Goal: Task Accomplishment & Management: Use online tool/utility

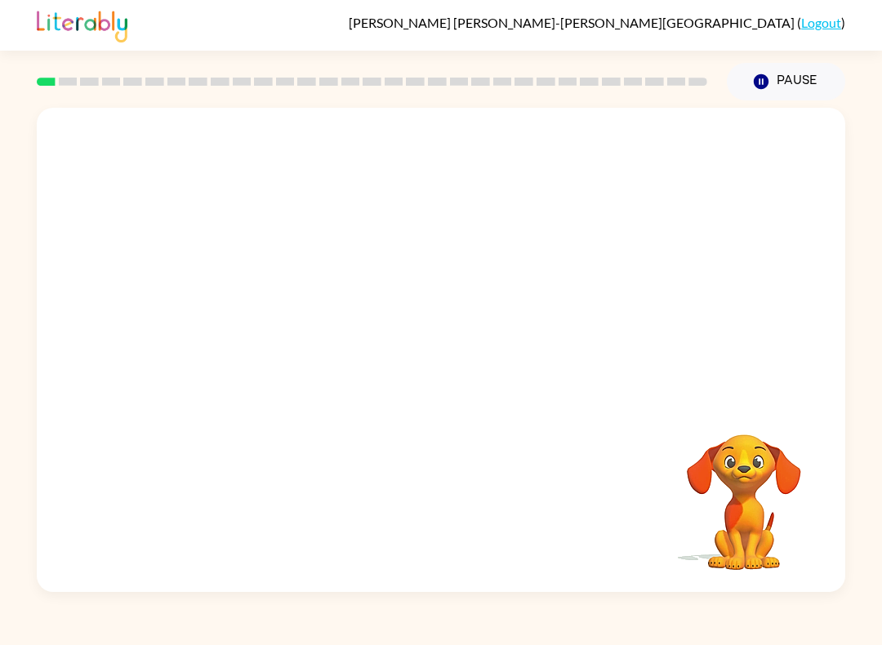
click at [392, 255] on video "Your browser must support playing .mp4 files to use Literably. Please try using…" at bounding box center [441, 254] width 808 height 292
click at [422, 365] on button "button" at bounding box center [441, 358] width 104 height 60
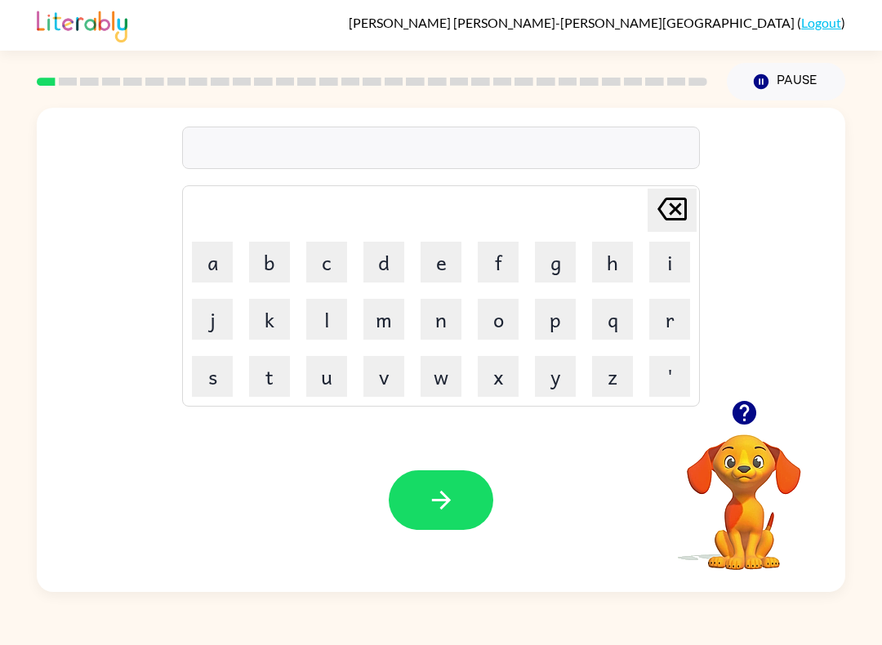
click at [267, 261] on button "b" at bounding box center [269, 262] width 41 height 41
click at [509, 310] on button "o" at bounding box center [497, 319] width 41 height 41
click at [684, 333] on button "r" at bounding box center [669, 319] width 41 height 41
click at [363, 277] on button "d" at bounding box center [383, 262] width 41 height 41
click at [430, 262] on button "e" at bounding box center [440, 262] width 41 height 41
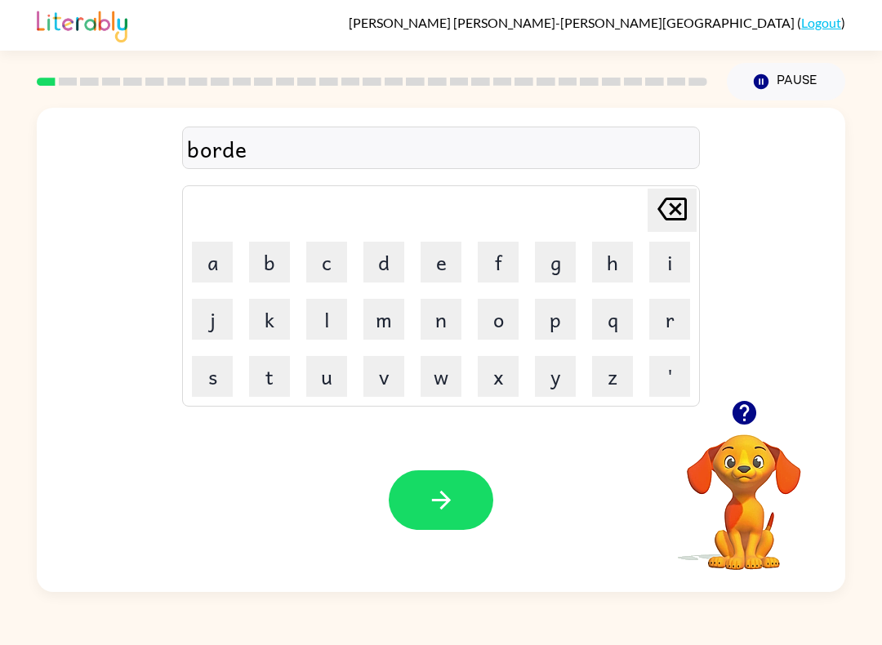
click at [667, 313] on button "r" at bounding box center [669, 319] width 41 height 41
click at [459, 508] on button "button" at bounding box center [441, 500] width 104 height 60
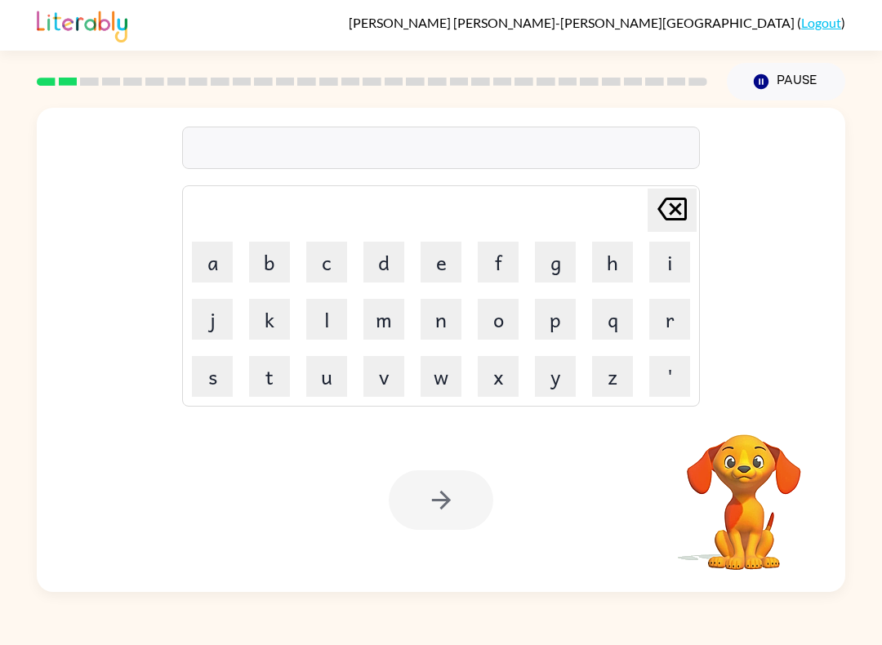
click at [668, 325] on button "r" at bounding box center [669, 319] width 41 height 41
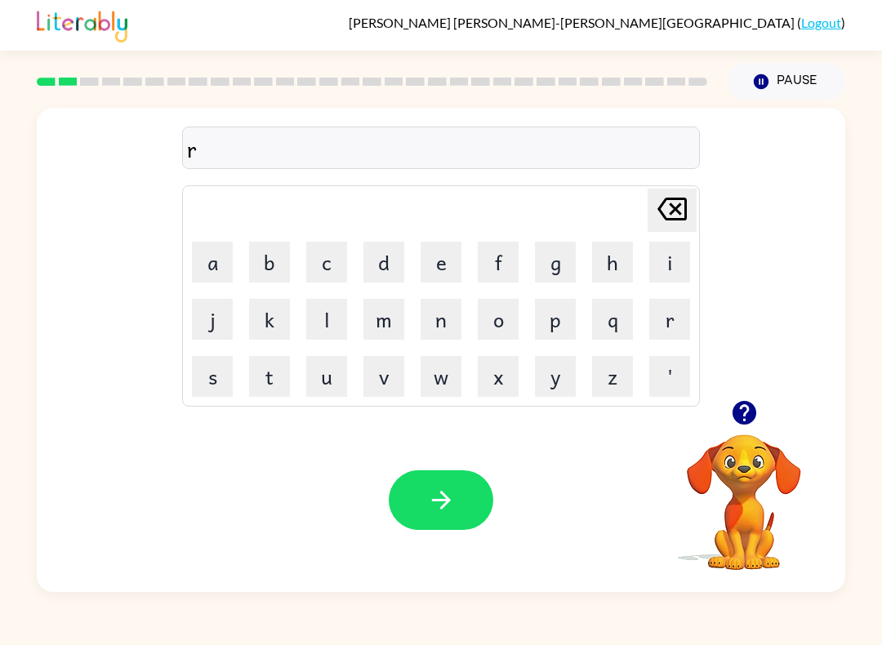
click at [509, 317] on button "o" at bounding box center [497, 319] width 41 height 41
click at [319, 391] on button "u" at bounding box center [326, 376] width 41 height 41
click at [435, 318] on button "n" at bounding box center [440, 319] width 41 height 41
click at [381, 269] on button "d" at bounding box center [383, 262] width 41 height 41
click at [437, 495] on icon "button" at bounding box center [441, 500] width 29 height 29
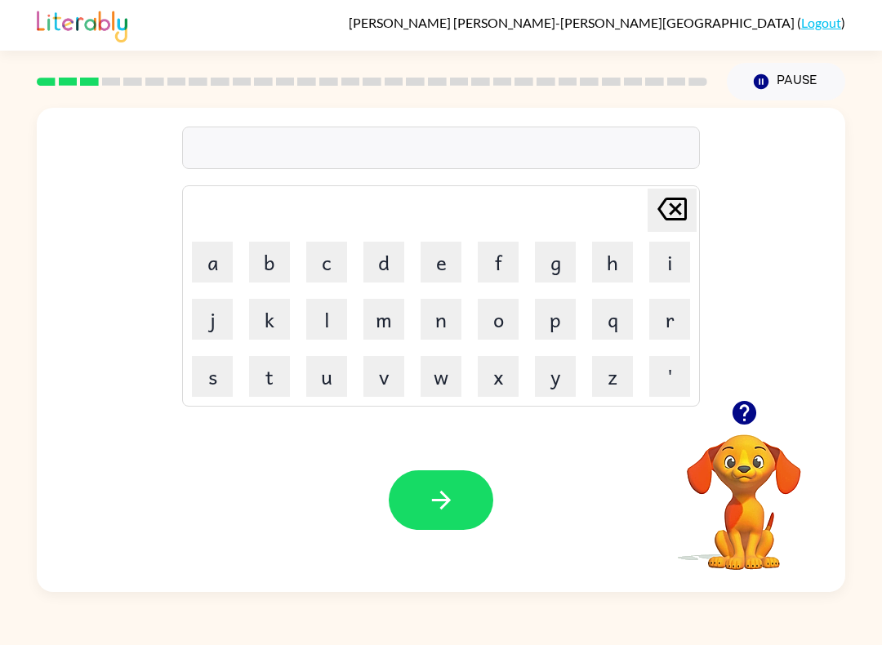
click at [389, 332] on button "m" at bounding box center [383, 319] width 41 height 41
click at [200, 258] on button "a" at bounding box center [212, 262] width 41 height 41
click at [328, 271] on button "c" at bounding box center [326, 262] width 41 height 41
click at [628, 257] on button "h" at bounding box center [612, 262] width 41 height 41
click at [669, 271] on button "i" at bounding box center [669, 262] width 41 height 41
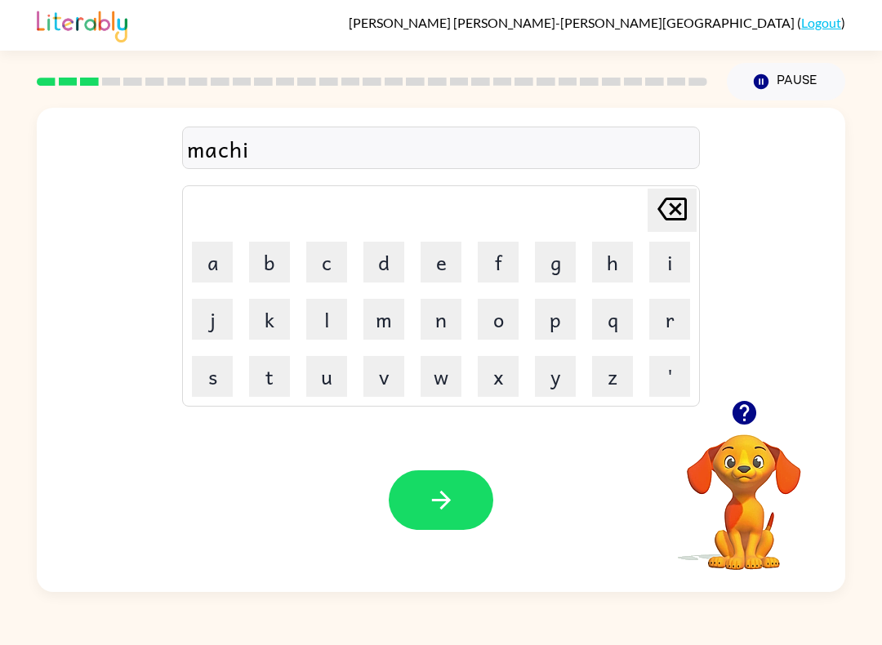
click at [444, 319] on button "n" at bounding box center [440, 319] width 41 height 41
click at [451, 258] on button "e" at bounding box center [440, 262] width 41 height 41
click at [466, 502] on button "button" at bounding box center [441, 500] width 104 height 60
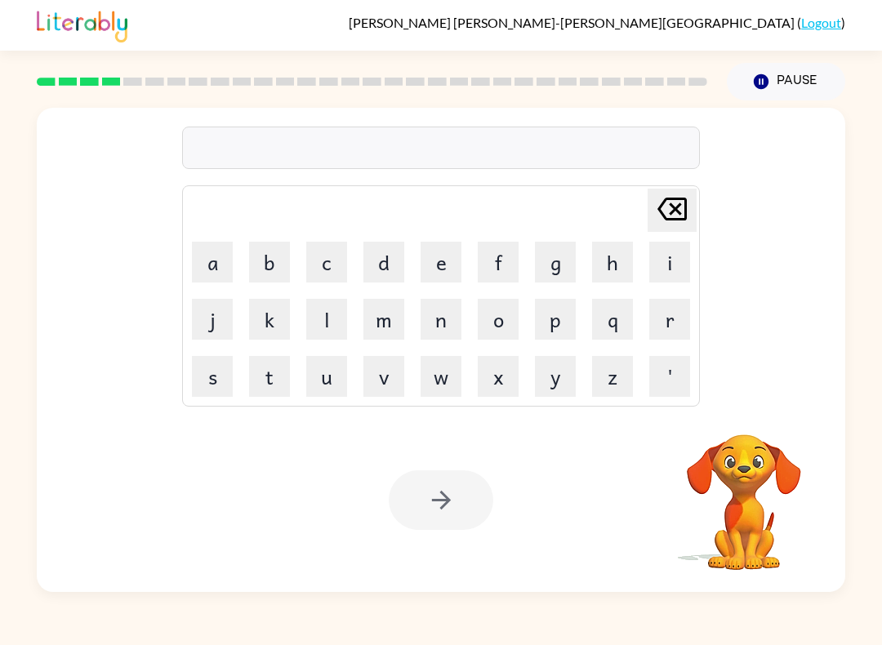
click at [250, 375] on button "t" at bounding box center [269, 376] width 41 height 41
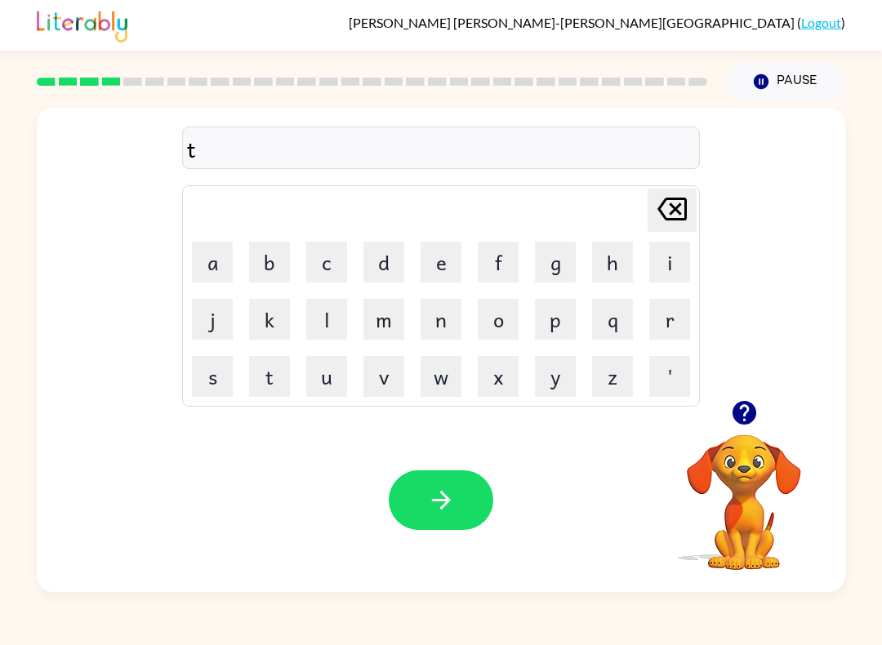
click at [684, 318] on button "r" at bounding box center [669, 319] width 41 height 41
click at [206, 256] on button "a" at bounding box center [212, 262] width 41 height 41
click at [681, 255] on button "i" at bounding box center [669, 262] width 41 height 41
click at [402, 327] on button "m" at bounding box center [383, 319] width 41 height 41
click at [670, 213] on icon at bounding box center [671, 209] width 29 height 23
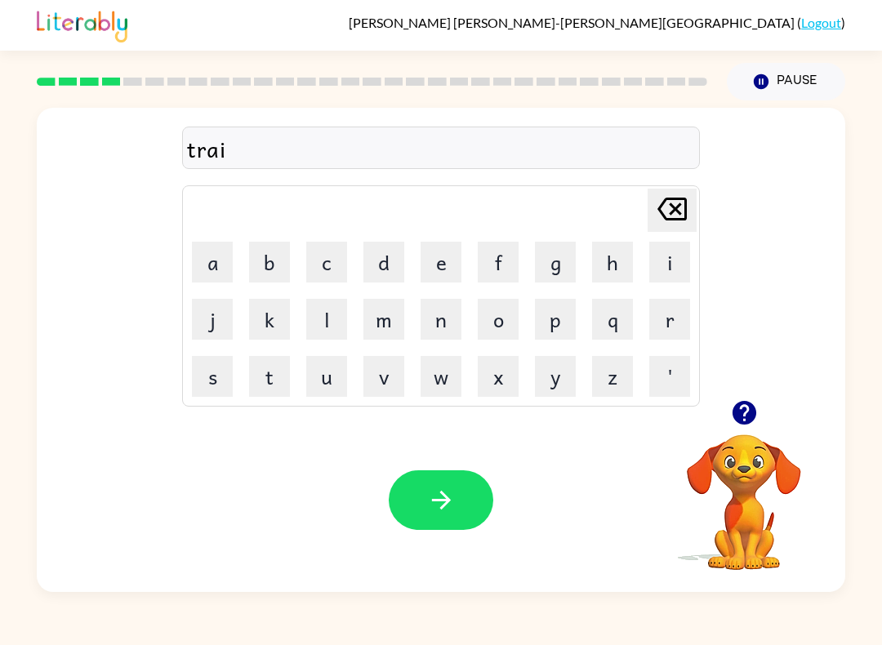
click at [444, 315] on button "n" at bounding box center [440, 319] width 41 height 41
click at [470, 499] on button "button" at bounding box center [441, 500] width 104 height 60
click at [393, 260] on button "d" at bounding box center [383, 262] width 41 height 41
click at [458, 270] on button "e" at bounding box center [440, 262] width 41 height 41
click at [503, 271] on button "f" at bounding box center [497, 262] width 41 height 41
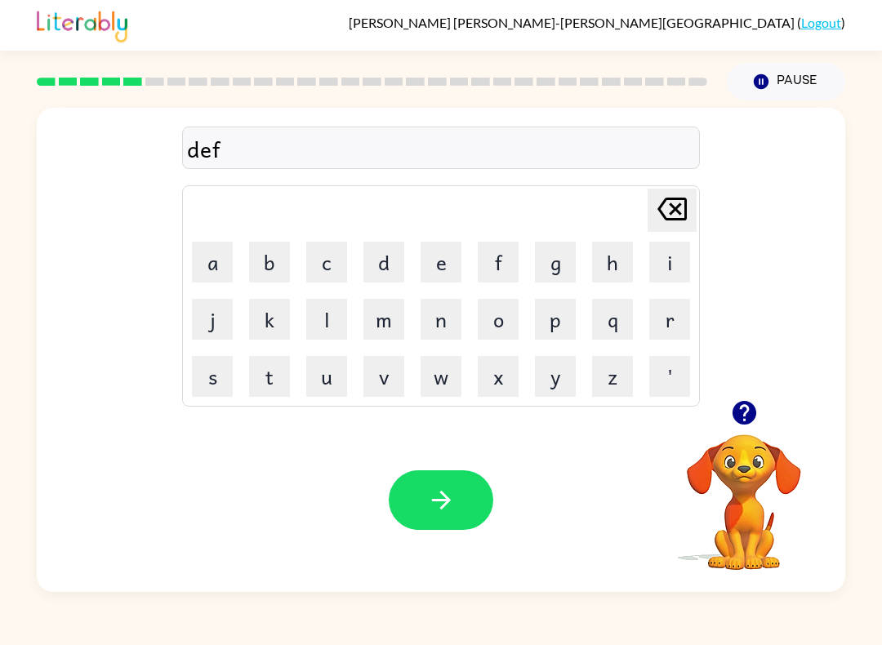
click at [458, 255] on button "e" at bounding box center [440, 262] width 41 height 41
click at [433, 336] on button "n" at bounding box center [440, 319] width 41 height 41
click at [216, 382] on button "s" at bounding box center [212, 376] width 41 height 41
click at [678, 276] on button "i" at bounding box center [669, 262] width 41 height 41
click at [385, 394] on button "v" at bounding box center [383, 376] width 41 height 41
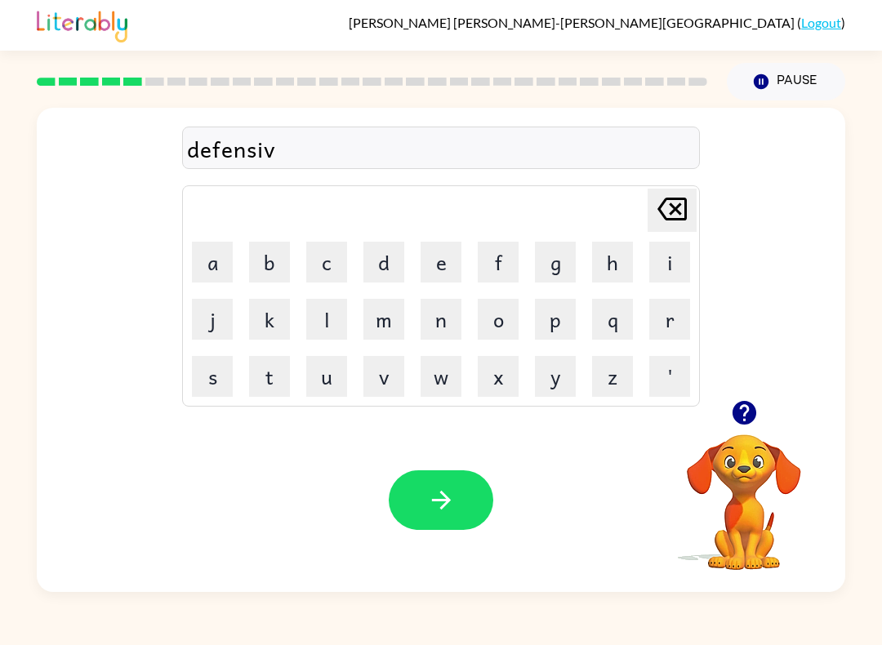
click at [434, 261] on button "e" at bounding box center [440, 262] width 41 height 41
click at [485, 504] on button "button" at bounding box center [441, 500] width 104 height 60
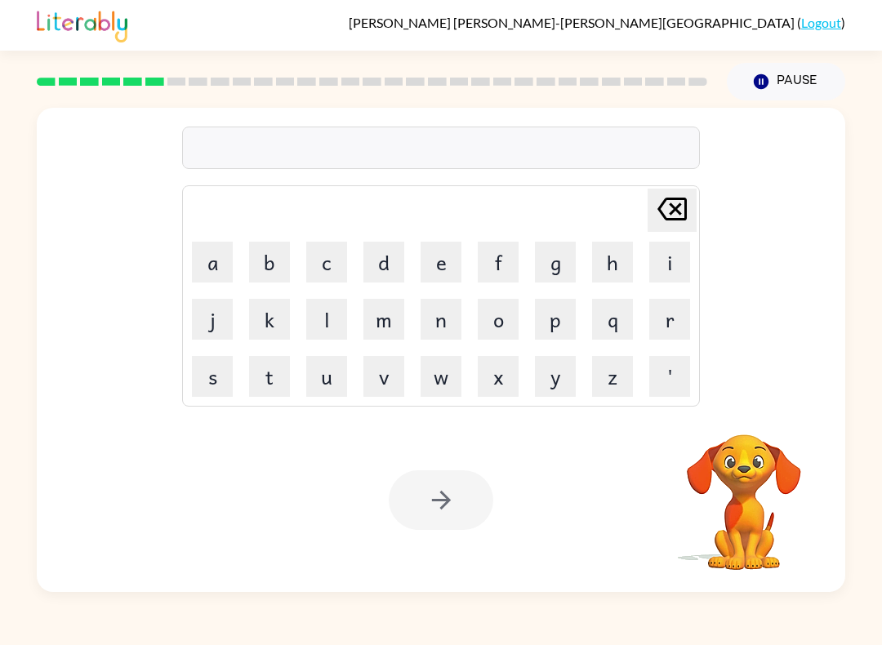
click at [389, 379] on button "v" at bounding box center [383, 376] width 41 height 41
click at [202, 265] on button "a" at bounding box center [212, 262] width 41 height 41
click at [322, 267] on button "c" at bounding box center [326, 262] width 41 height 41
click at [198, 263] on button "a" at bounding box center [212, 262] width 41 height 41
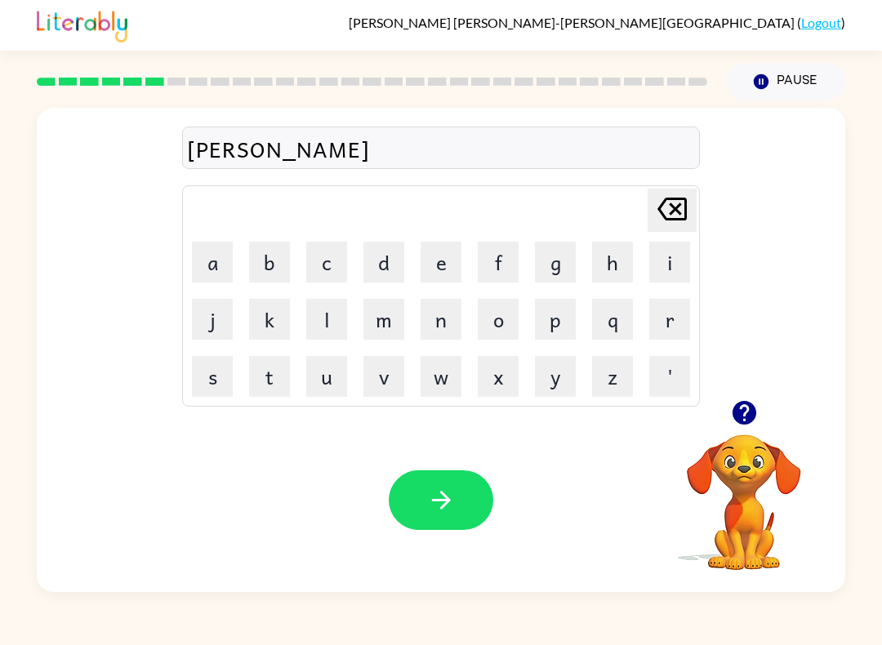
click at [256, 380] on button "t" at bounding box center [269, 376] width 41 height 41
click at [675, 263] on button "i" at bounding box center [669, 262] width 41 height 41
click at [515, 327] on button "o" at bounding box center [497, 319] width 41 height 41
click at [453, 325] on button "n" at bounding box center [440, 319] width 41 height 41
click at [454, 500] on icon "button" at bounding box center [441, 500] width 29 height 29
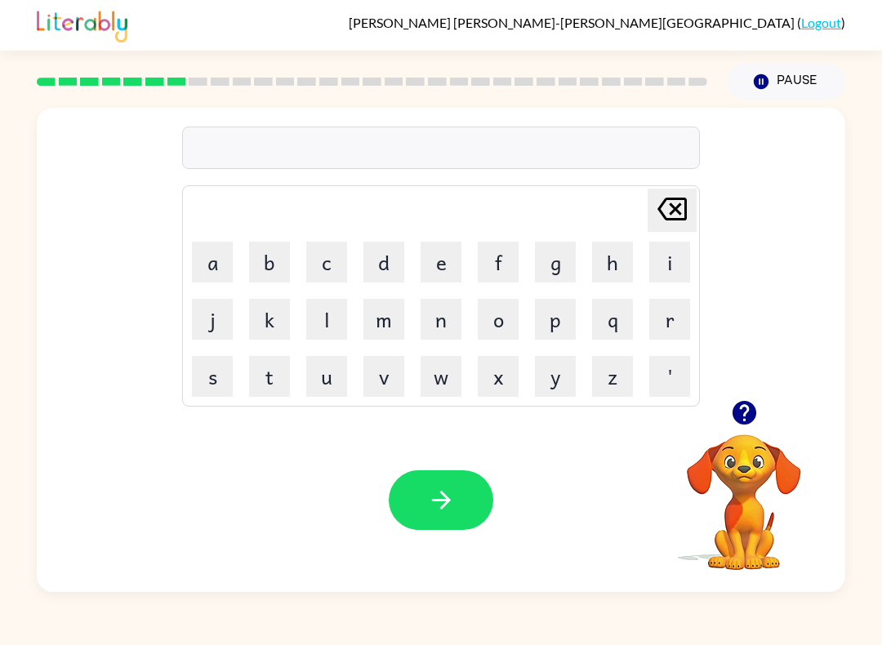
click at [565, 320] on button "p" at bounding box center [555, 319] width 41 height 41
click at [322, 376] on button "u" at bounding box center [326, 376] width 41 height 41
click at [393, 260] on button "d" at bounding box center [383, 262] width 41 height 41
click at [392, 259] on button "d" at bounding box center [383, 262] width 41 height 41
click at [332, 324] on button "l" at bounding box center [326, 319] width 41 height 41
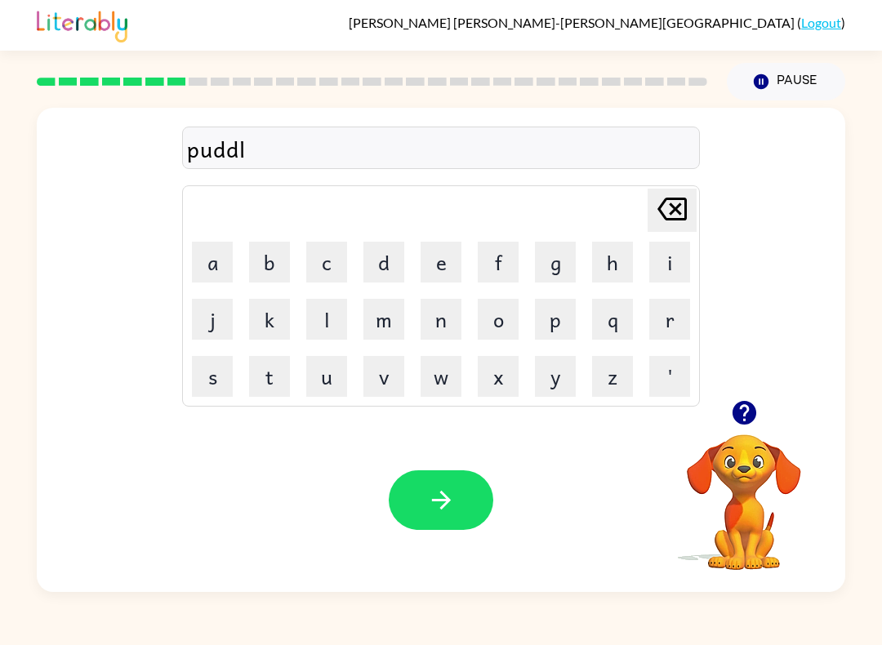
click at [441, 270] on button "e" at bounding box center [440, 262] width 41 height 41
click at [491, 508] on button "button" at bounding box center [441, 500] width 104 height 60
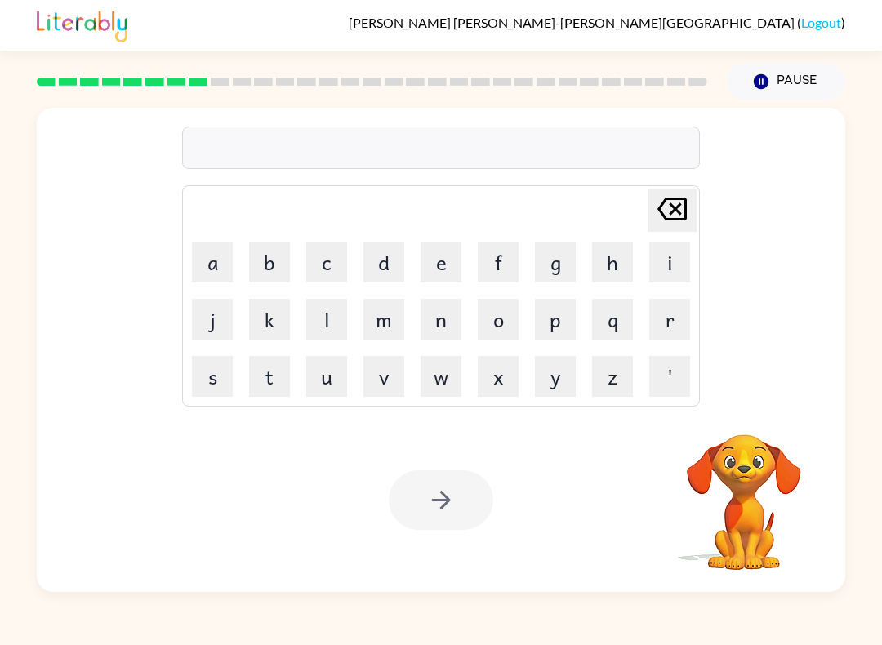
click at [387, 318] on button "m" at bounding box center [383, 319] width 41 height 41
click at [662, 271] on button "i" at bounding box center [669, 262] width 41 height 41
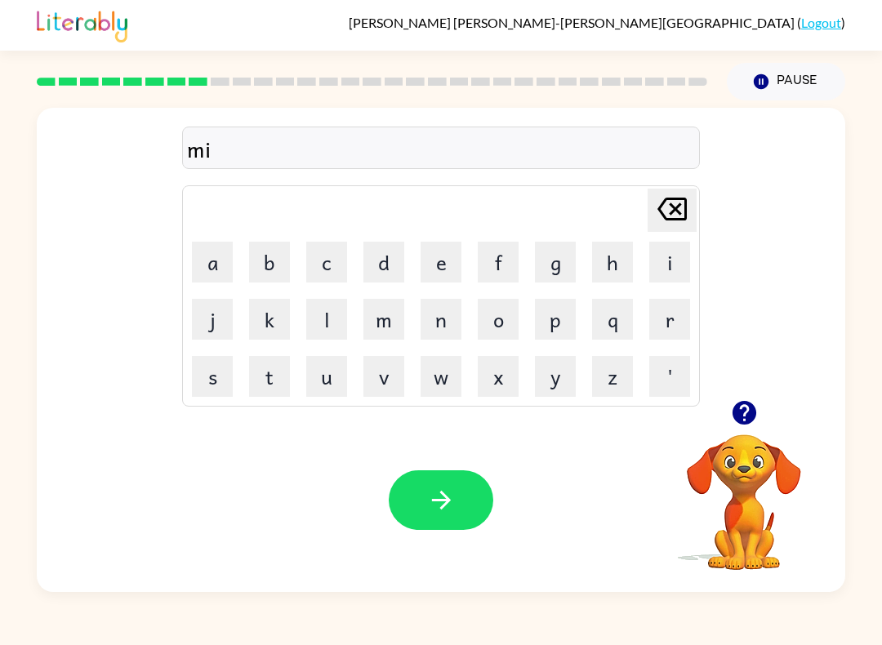
click at [674, 325] on button "r" at bounding box center [669, 319] width 41 height 41
click at [220, 264] on button "a" at bounding box center [212, 262] width 41 height 41
click at [335, 279] on button "c" at bounding box center [326, 262] width 41 height 41
click at [346, 322] on button "l" at bounding box center [326, 319] width 41 height 41
click at [440, 260] on button "e" at bounding box center [440, 262] width 41 height 41
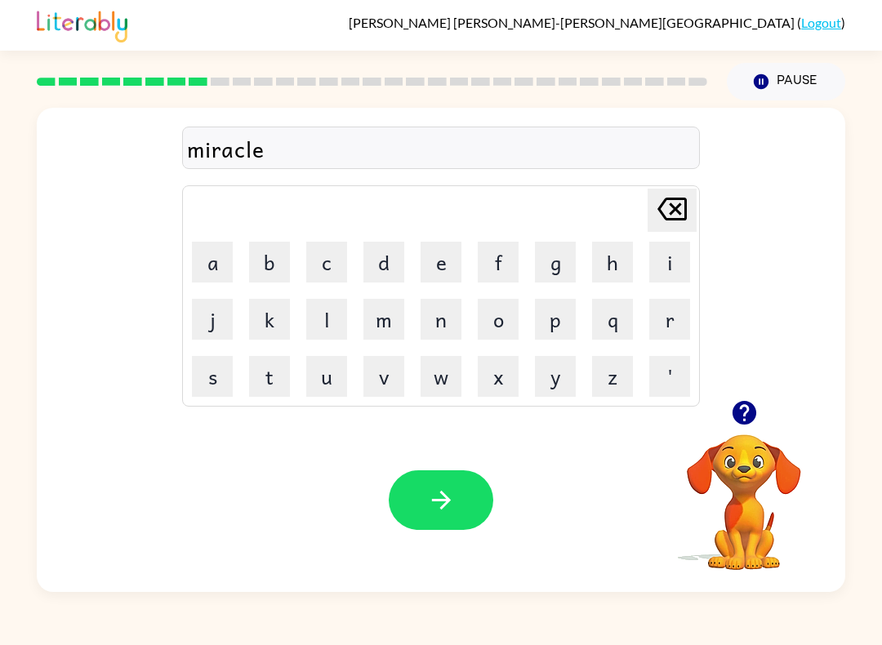
click at [443, 518] on button "button" at bounding box center [441, 500] width 104 height 60
click at [393, 323] on button "m" at bounding box center [383, 319] width 41 height 41
click at [668, 267] on button "i" at bounding box center [669, 262] width 41 height 41
click at [393, 262] on button "d" at bounding box center [383, 262] width 41 height 41
click at [384, 327] on button "m" at bounding box center [383, 319] width 41 height 41
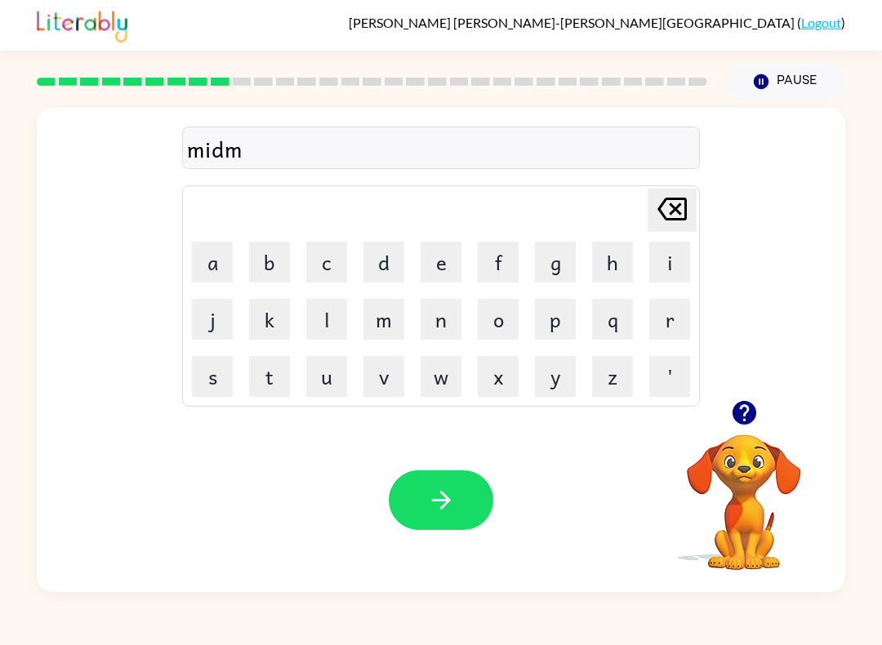
click at [489, 321] on button "o" at bounding box center [497, 319] width 41 height 41
click at [681, 327] on button "r" at bounding box center [669, 319] width 41 height 41
click at [446, 318] on button "n" at bounding box center [440, 319] width 41 height 41
click at [662, 260] on button "i" at bounding box center [669, 262] width 41 height 41
click at [447, 335] on button "n" at bounding box center [440, 319] width 41 height 41
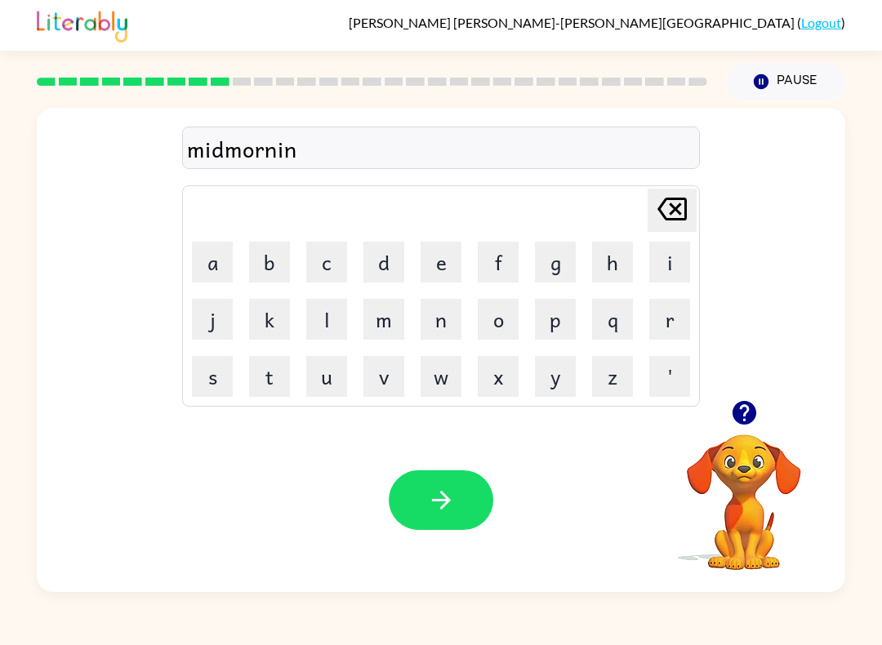
click at [564, 266] on button "g" at bounding box center [555, 262] width 41 height 41
click at [449, 493] on icon "button" at bounding box center [441, 500] width 29 height 29
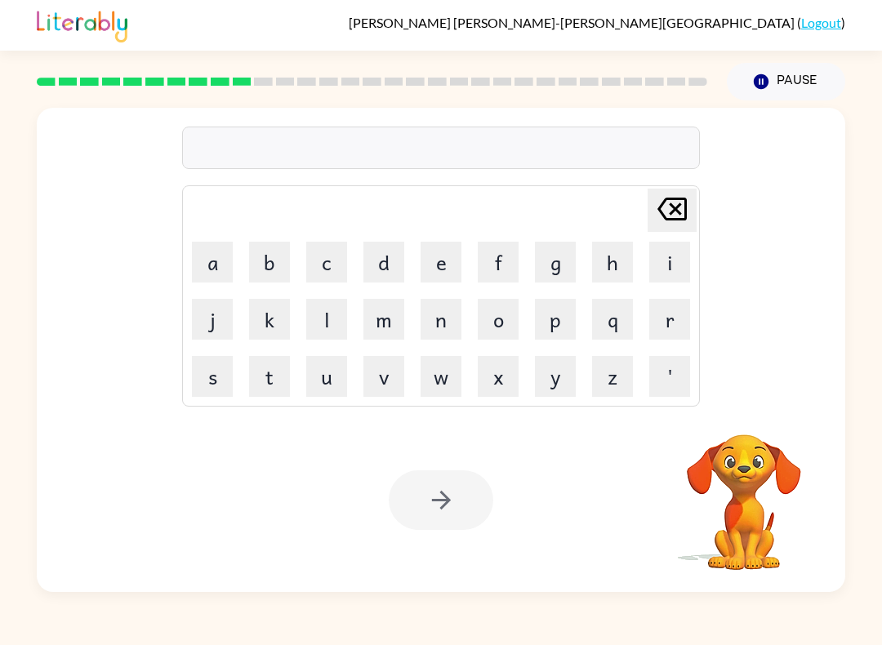
click at [389, 268] on button "d" at bounding box center [383, 262] width 41 height 41
click at [667, 271] on button "i" at bounding box center [669, 262] width 41 height 41
click at [208, 389] on button "s" at bounding box center [212, 376] width 41 height 41
click at [271, 384] on button "t" at bounding box center [269, 376] width 41 height 41
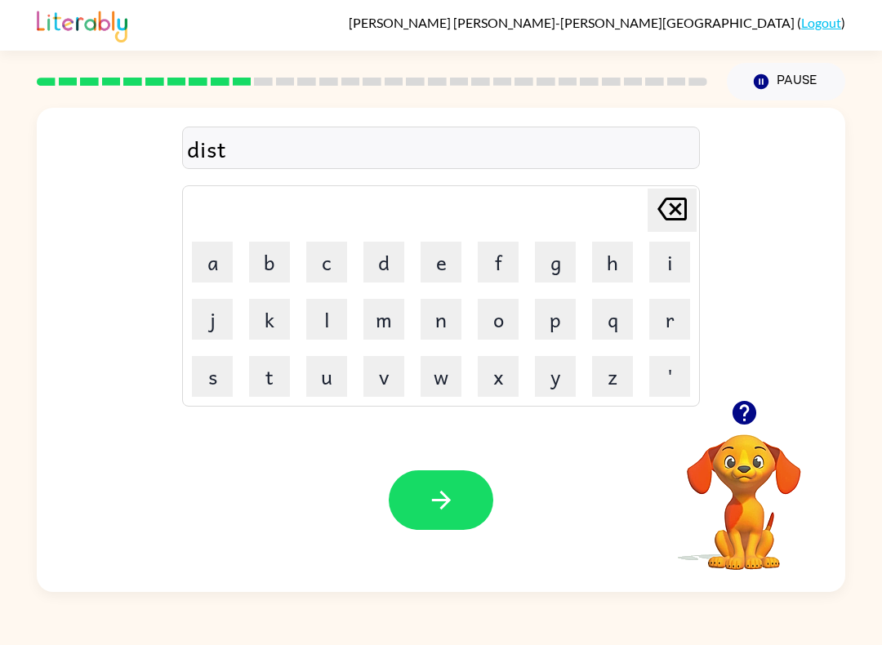
click at [671, 325] on button "r" at bounding box center [669, 319] width 41 height 41
click at [322, 386] on button "u" at bounding box center [326, 376] width 41 height 41
click at [213, 389] on button "s" at bounding box center [212, 376] width 41 height 41
click at [271, 388] on button "t" at bounding box center [269, 376] width 41 height 41
click at [441, 498] on icon "button" at bounding box center [441, 500] width 29 height 29
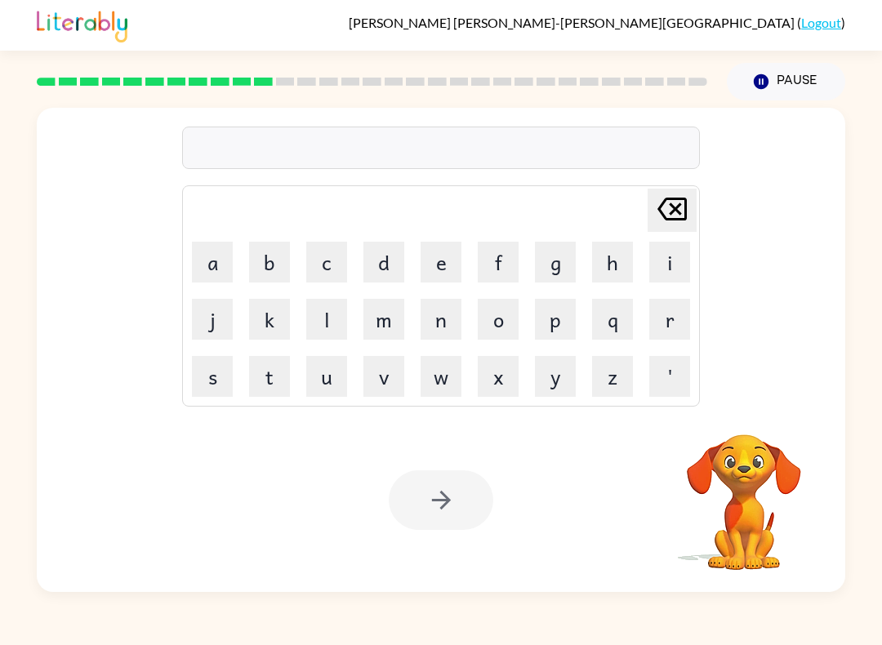
click at [674, 327] on button "r" at bounding box center [669, 319] width 41 height 41
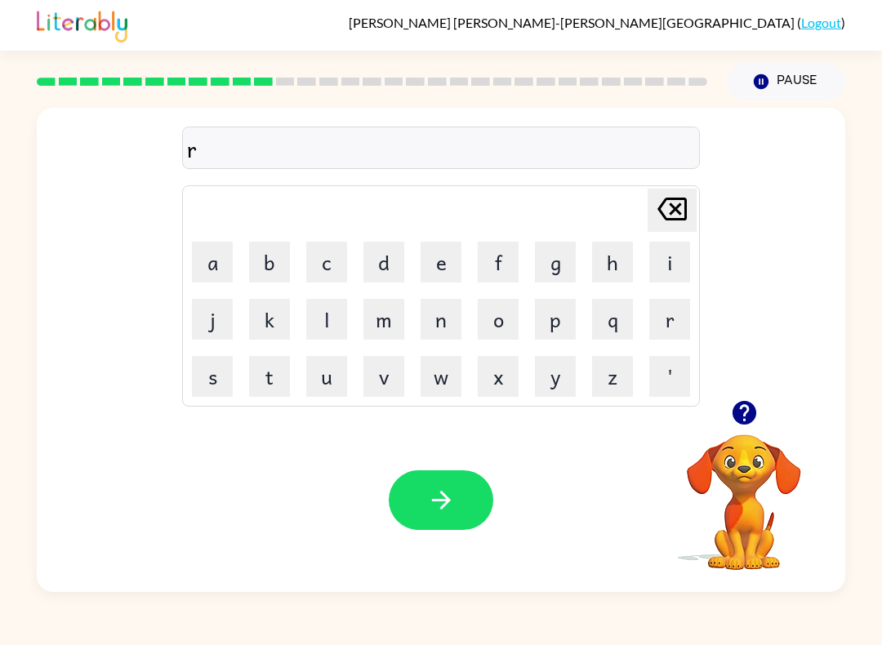
click at [491, 329] on button "o" at bounding box center [497, 319] width 41 height 41
click at [451, 265] on button "e" at bounding box center [440, 262] width 41 height 41
click at [685, 209] on icon at bounding box center [671, 209] width 29 height 23
click at [380, 272] on button "d" at bounding box center [383, 262] width 41 height 41
click at [441, 259] on button "e" at bounding box center [440, 262] width 41 height 41
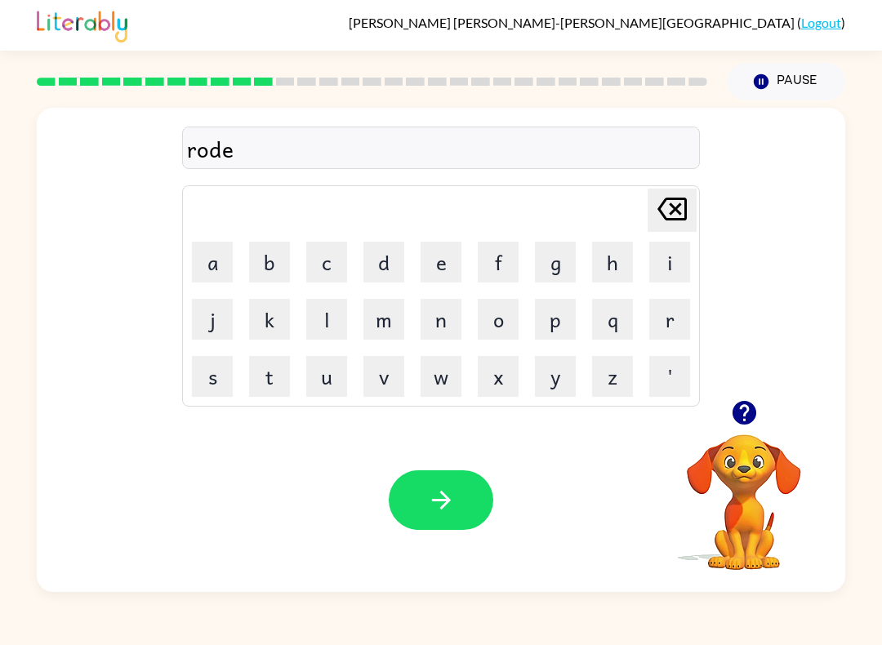
click at [433, 514] on icon "button" at bounding box center [441, 500] width 29 height 29
click at [756, 415] on icon "button" at bounding box center [744, 412] width 29 height 29
click at [326, 387] on button "u" at bounding box center [326, 376] width 41 height 41
click at [553, 311] on button "p" at bounding box center [555, 319] width 41 height 41
click at [674, 326] on button "r" at bounding box center [669, 319] width 41 height 41
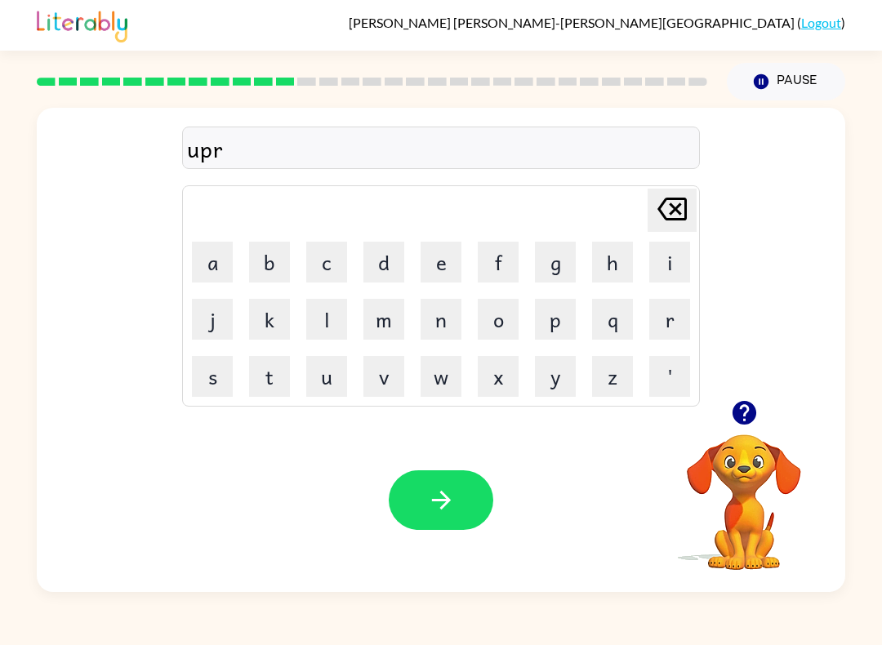
click at [662, 211] on icon "[PERSON_NAME] last character input" at bounding box center [671, 208] width 39 height 39
click at [559, 274] on button "g" at bounding box center [555, 262] width 41 height 41
click at [666, 323] on button "r" at bounding box center [669, 319] width 41 height 41
click at [220, 253] on button "a" at bounding box center [212, 262] width 41 height 41
click at [391, 265] on button "d" at bounding box center [383, 262] width 41 height 41
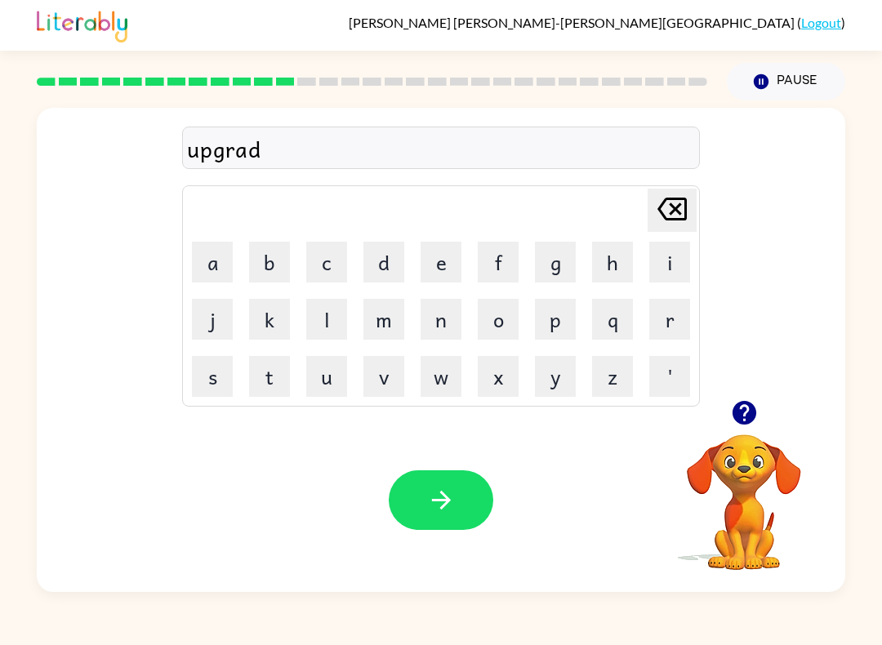
click at [444, 270] on button "e" at bounding box center [440, 262] width 41 height 41
click at [457, 508] on button "button" at bounding box center [441, 500] width 104 height 60
click at [393, 319] on button "m" at bounding box center [383, 319] width 41 height 41
click at [198, 255] on button "a" at bounding box center [212, 262] width 41 height 41
click at [375, 257] on button "d" at bounding box center [383, 262] width 41 height 41
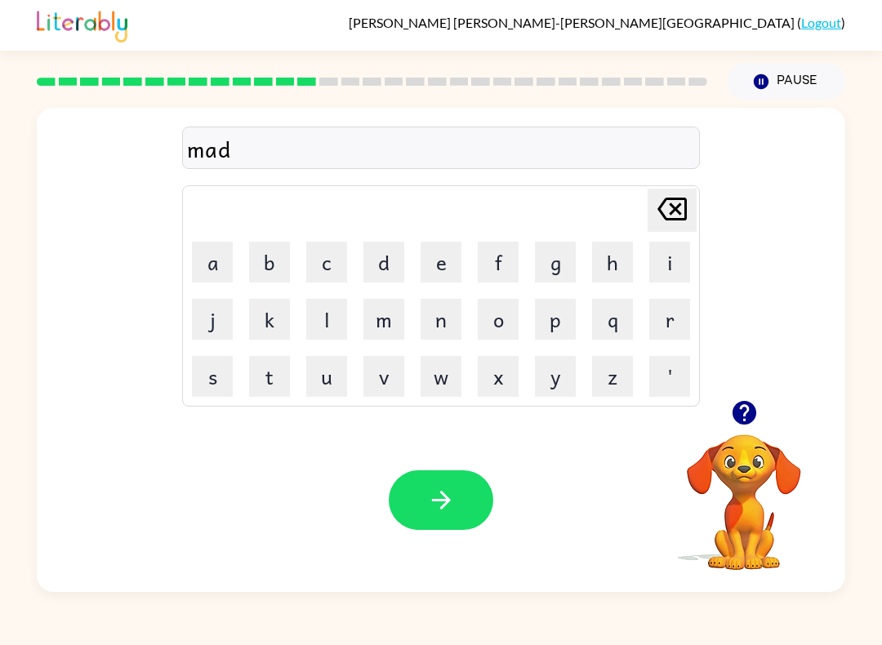
click at [440, 339] on button "n" at bounding box center [440, 319] width 41 height 41
click at [455, 256] on button "e" at bounding box center [440, 262] width 41 height 41
click at [214, 379] on button "s" at bounding box center [212, 376] width 41 height 41
click at [214, 378] on button "s" at bounding box center [212, 376] width 41 height 41
click at [440, 518] on button "button" at bounding box center [441, 500] width 104 height 60
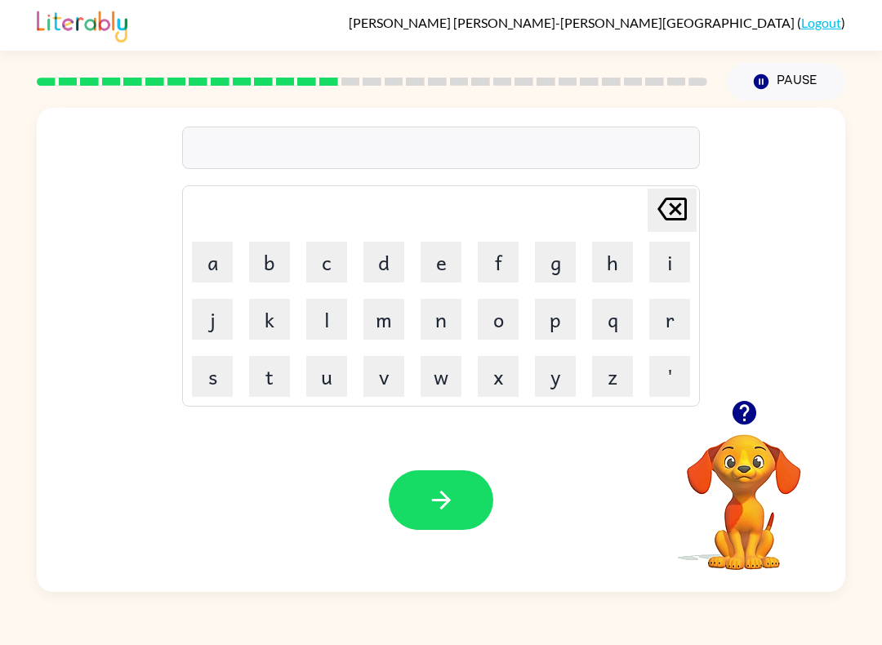
click at [747, 425] on icon "button" at bounding box center [744, 412] width 29 height 29
click at [259, 260] on button "b" at bounding box center [269, 262] width 41 height 41
click at [510, 307] on button "o" at bounding box center [497, 319] width 41 height 41
click at [450, 332] on button "n" at bounding box center [440, 319] width 41 height 41
click at [333, 387] on button "u" at bounding box center [326, 376] width 41 height 41
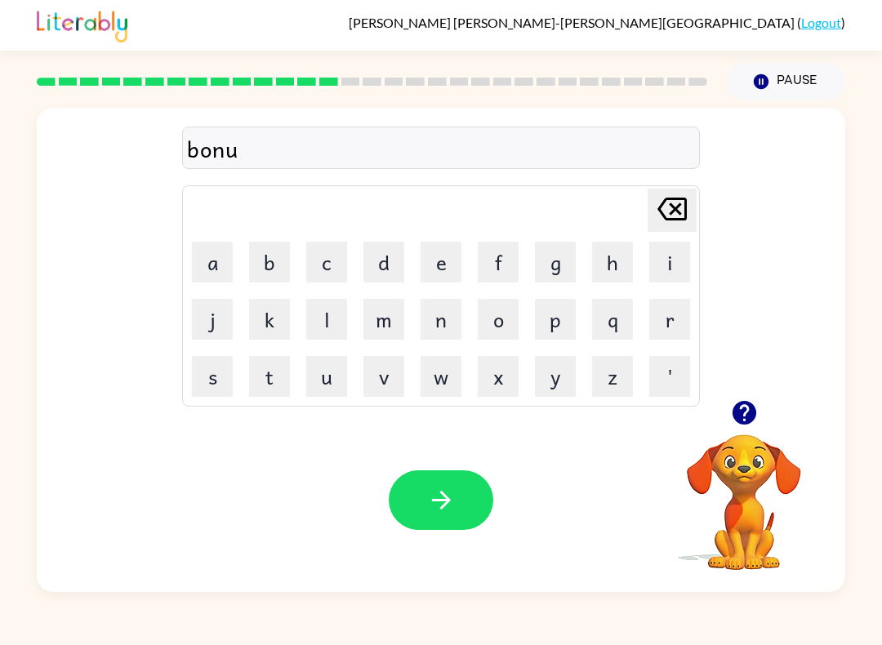
click at [212, 387] on button "s" at bounding box center [212, 376] width 41 height 41
click at [422, 496] on button "button" at bounding box center [441, 500] width 104 height 60
click at [206, 365] on button "s" at bounding box center [212, 376] width 41 height 41
click at [437, 378] on button "w" at bounding box center [440, 376] width 41 height 41
click at [207, 252] on button "a" at bounding box center [212, 262] width 41 height 41
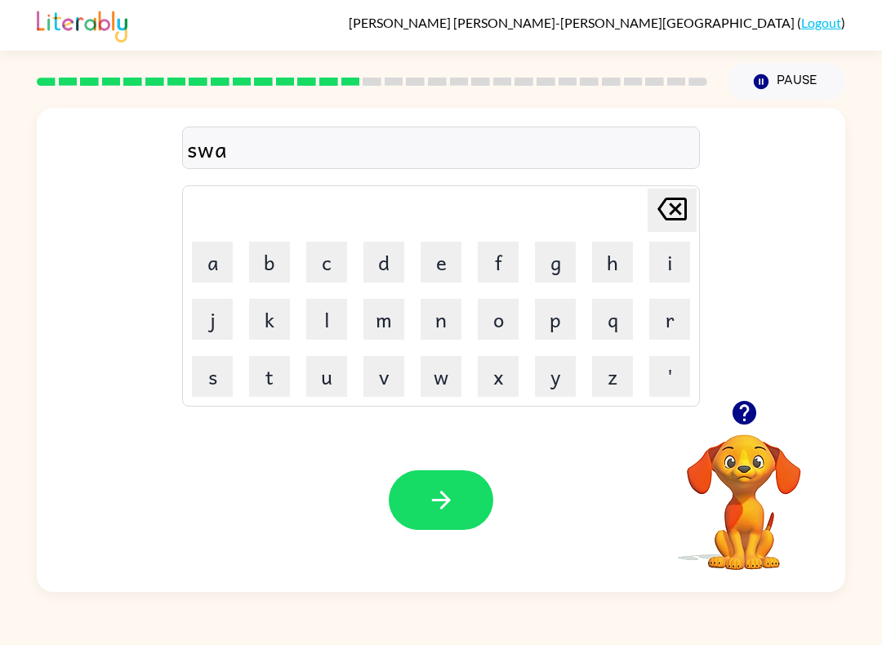
click at [665, 329] on button "r" at bounding box center [669, 319] width 41 height 41
click at [387, 335] on button "m" at bounding box center [383, 319] width 41 height 41
click at [448, 516] on button "button" at bounding box center [441, 500] width 104 height 60
click at [739, 417] on icon "button" at bounding box center [743, 413] width 24 height 24
click at [731, 412] on icon "button" at bounding box center [744, 412] width 29 height 29
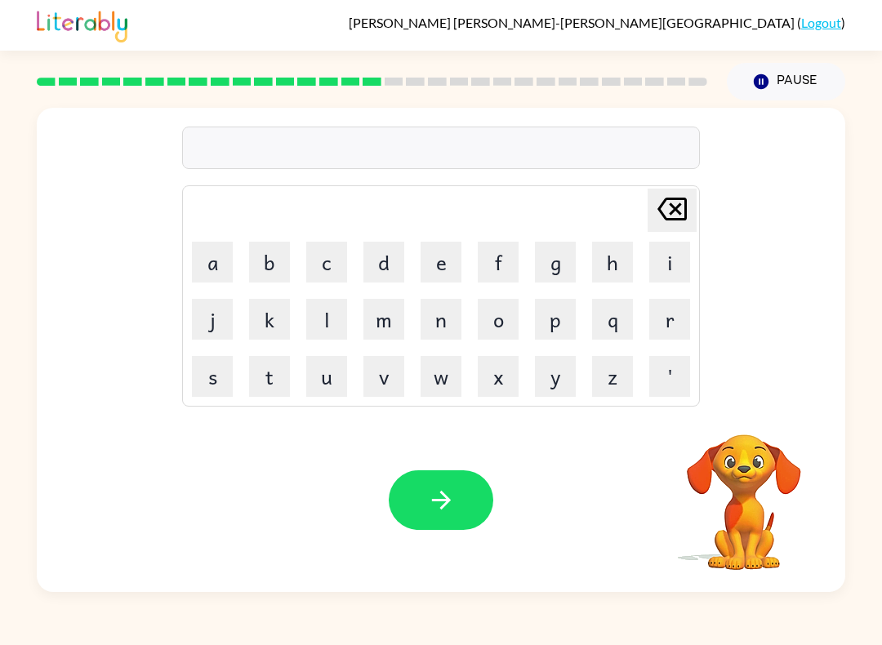
click at [731, 411] on video "Your browser must support playing .mp4 files to use Literably. Please try using…" at bounding box center [743, 490] width 163 height 163
click at [670, 319] on button "r" at bounding box center [669, 319] width 41 height 41
click at [206, 251] on button "a" at bounding box center [212, 262] width 41 height 41
click at [383, 322] on button "m" at bounding box center [383, 319] width 41 height 41
click at [473, 506] on button "button" at bounding box center [441, 500] width 104 height 60
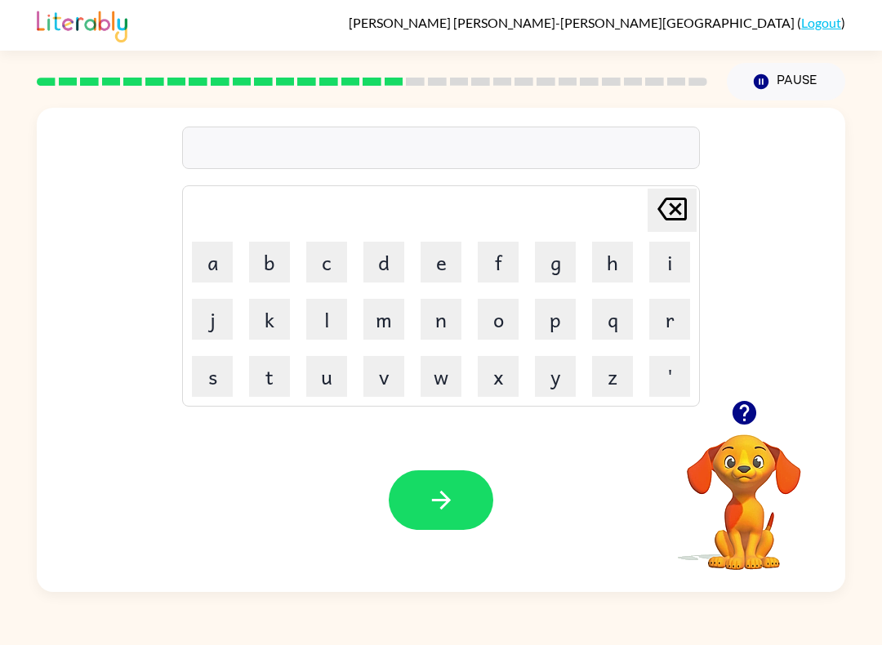
click at [764, 410] on button "button" at bounding box center [744, 413] width 42 height 42
click at [556, 320] on button "p" at bounding box center [555, 319] width 41 height 41
click at [669, 315] on button "r" at bounding box center [669, 319] width 41 height 41
click at [681, 281] on button "i" at bounding box center [669, 262] width 41 height 41
click at [393, 314] on button "m" at bounding box center [383, 319] width 41 height 41
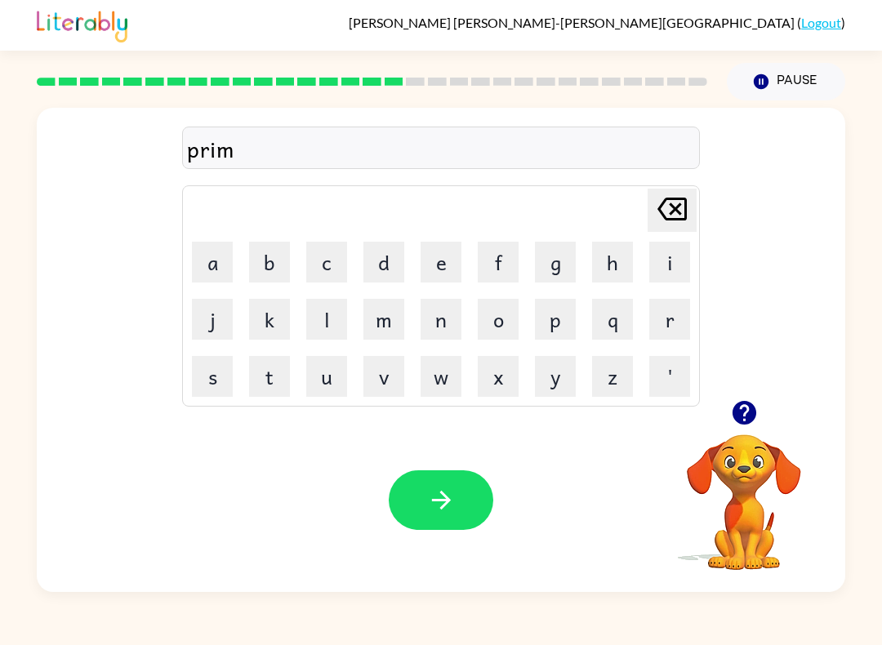
click at [392, 313] on button "m" at bounding box center [383, 319] width 41 height 41
click at [663, 259] on button "i" at bounding box center [669, 262] width 41 height 41
click at [446, 318] on button "n" at bounding box center [440, 319] width 41 height 41
click at [557, 250] on button "g" at bounding box center [555, 262] width 41 height 41
click at [473, 492] on button "button" at bounding box center [441, 500] width 104 height 60
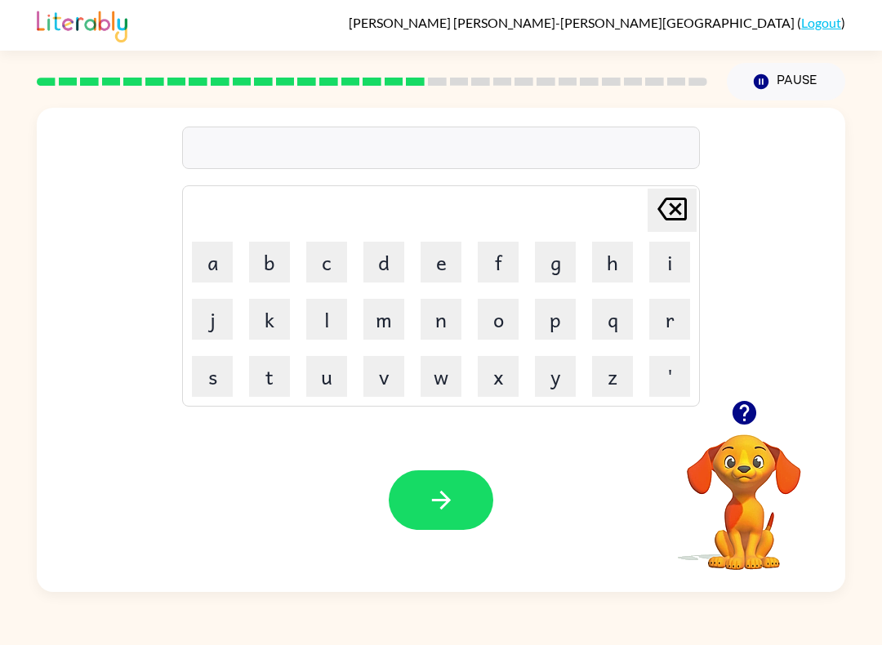
click at [687, 317] on button "r" at bounding box center [669, 319] width 41 height 41
click at [681, 269] on button "i" at bounding box center [669, 262] width 41 height 41
click at [197, 369] on button "s" at bounding box center [212, 376] width 41 height 41
click at [271, 318] on button "k" at bounding box center [269, 319] width 41 height 41
click at [673, 269] on button "i" at bounding box center [669, 262] width 41 height 41
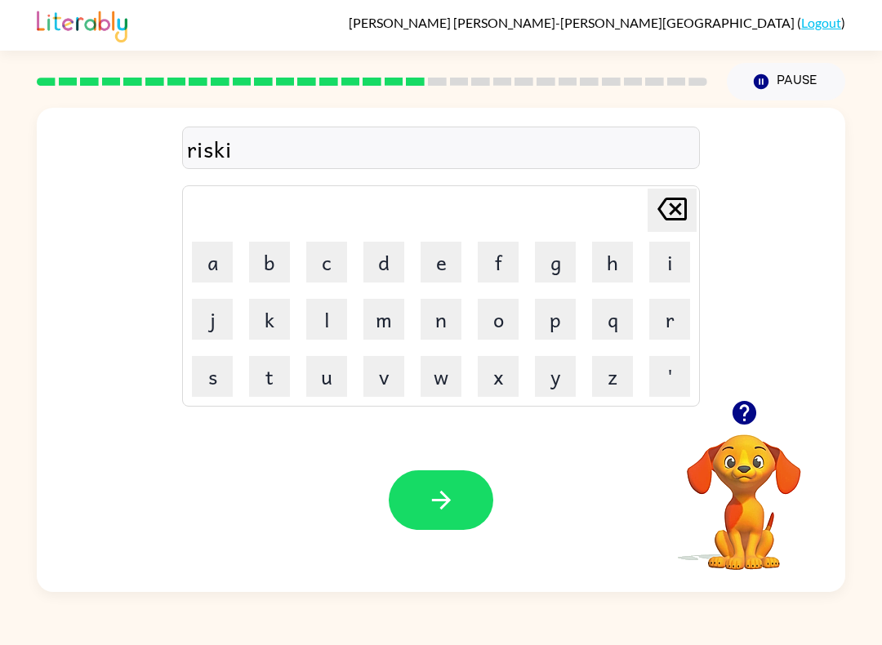
click at [455, 255] on button "e" at bounding box center [440, 262] width 41 height 41
click at [193, 372] on button "s" at bounding box center [212, 376] width 41 height 41
click at [285, 371] on button "t" at bounding box center [269, 376] width 41 height 41
click at [446, 488] on icon "button" at bounding box center [441, 500] width 29 height 29
click at [748, 418] on icon "button" at bounding box center [743, 413] width 24 height 24
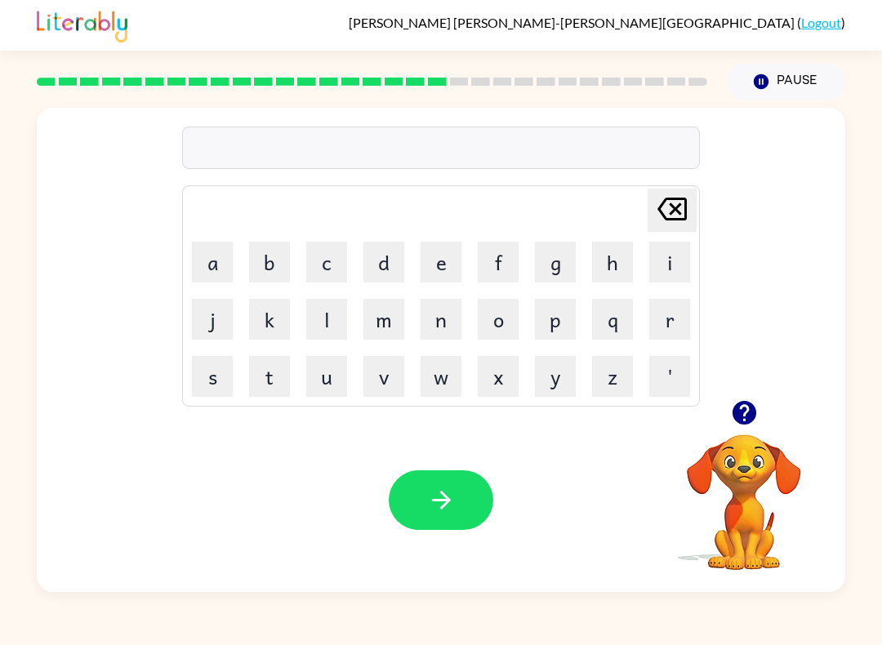
click at [737, 411] on icon "button" at bounding box center [743, 413] width 24 height 24
click at [205, 265] on button "a" at bounding box center [212, 262] width 41 height 41
click at [743, 424] on icon "button" at bounding box center [743, 413] width 24 height 24
click at [670, 309] on button "r" at bounding box center [669, 319] width 41 height 41
click at [263, 389] on button "t" at bounding box center [269, 376] width 41 height 41
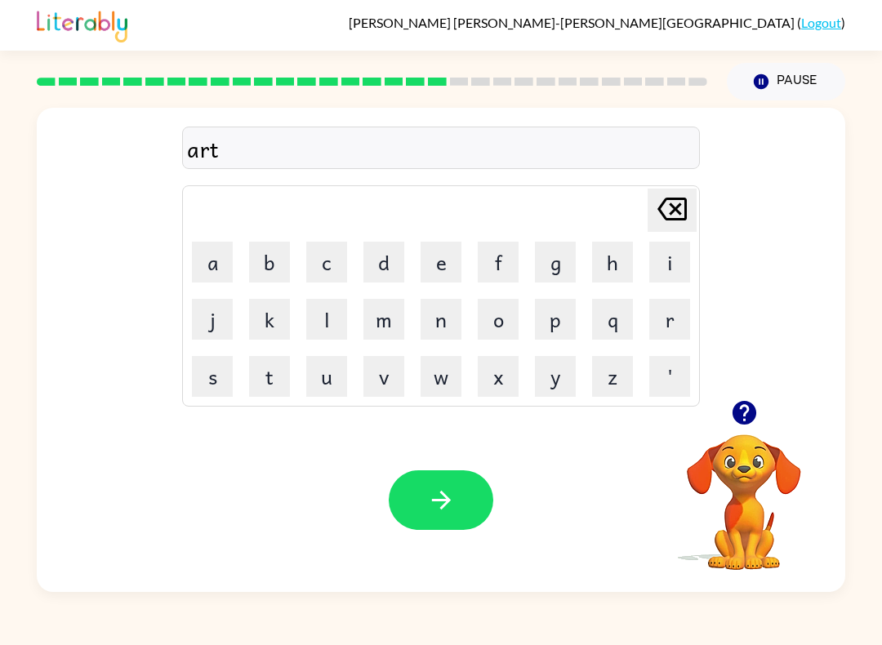
click at [438, 369] on button "w" at bounding box center [440, 376] width 41 height 41
click at [207, 264] on button "a" at bounding box center [212, 262] width 41 height 41
click at [560, 377] on button "y" at bounding box center [555, 376] width 41 height 41
click at [469, 501] on button "button" at bounding box center [441, 500] width 104 height 60
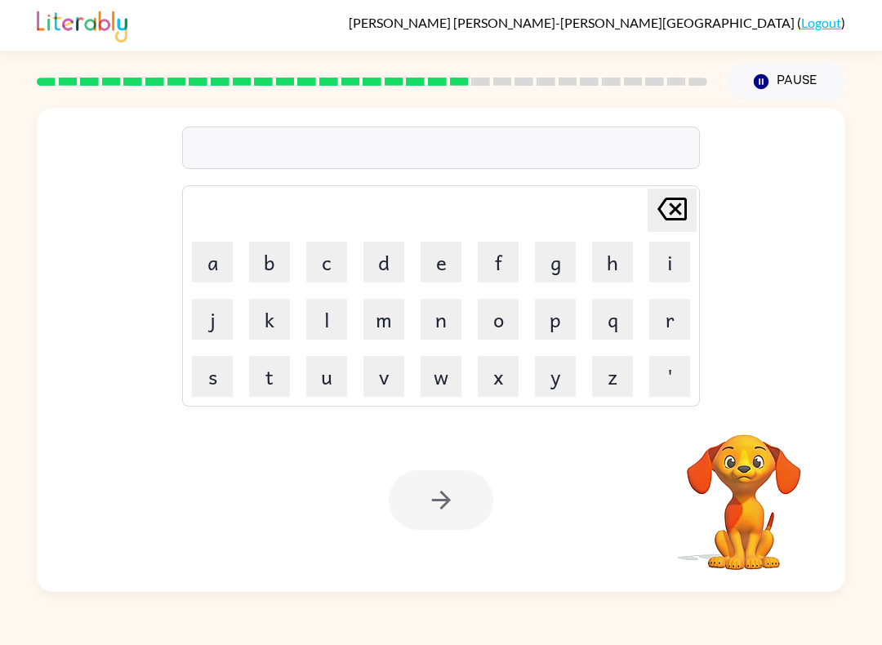
click at [507, 264] on button "f" at bounding box center [497, 262] width 41 height 41
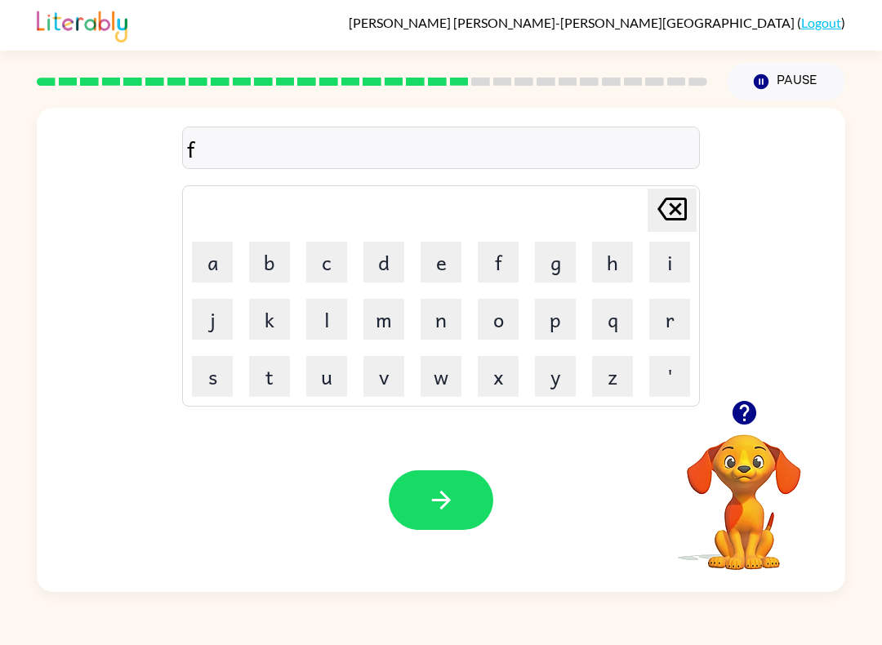
click at [500, 334] on button "o" at bounding box center [497, 319] width 41 height 41
click at [326, 313] on button "l" at bounding box center [326, 319] width 41 height 41
click at [517, 323] on button "o" at bounding box center [497, 319] width 41 height 41
click at [442, 381] on button "w" at bounding box center [440, 376] width 41 height 41
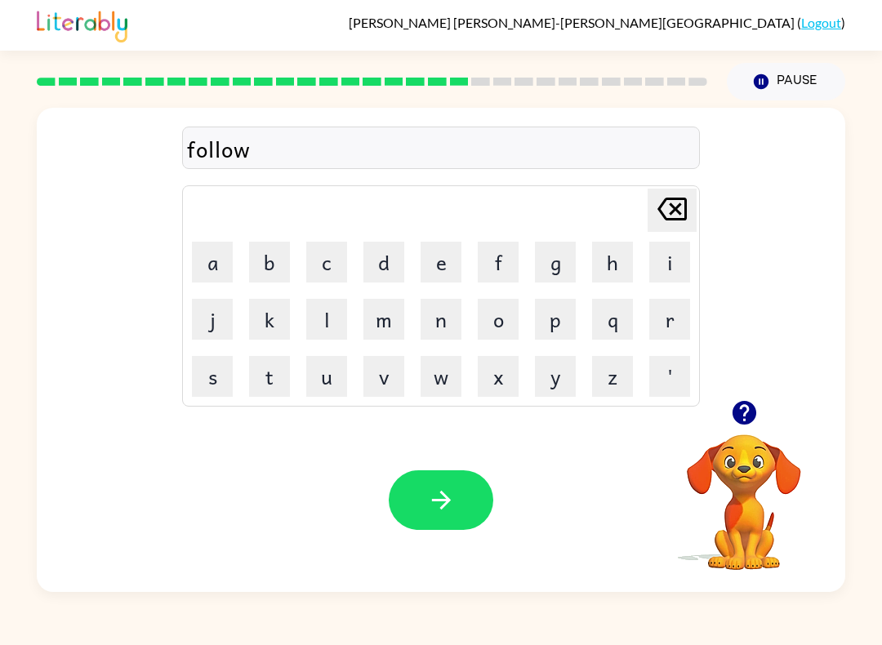
click at [437, 256] on button "e" at bounding box center [440, 262] width 41 height 41
click at [384, 261] on button "d" at bounding box center [383, 262] width 41 height 41
click at [439, 521] on button "button" at bounding box center [441, 500] width 104 height 60
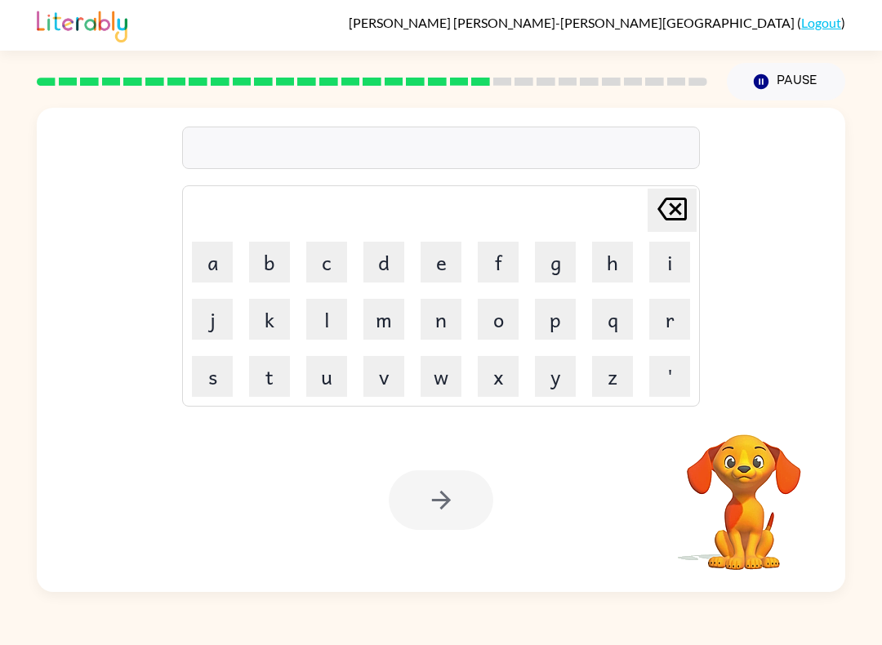
click at [334, 270] on button "c" at bounding box center [326, 262] width 41 height 41
click at [446, 260] on button "e" at bounding box center [440, 262] width 41 height 41
click at [443, 320] on button "n" at bounding box center [440, 319] width 41 height 41
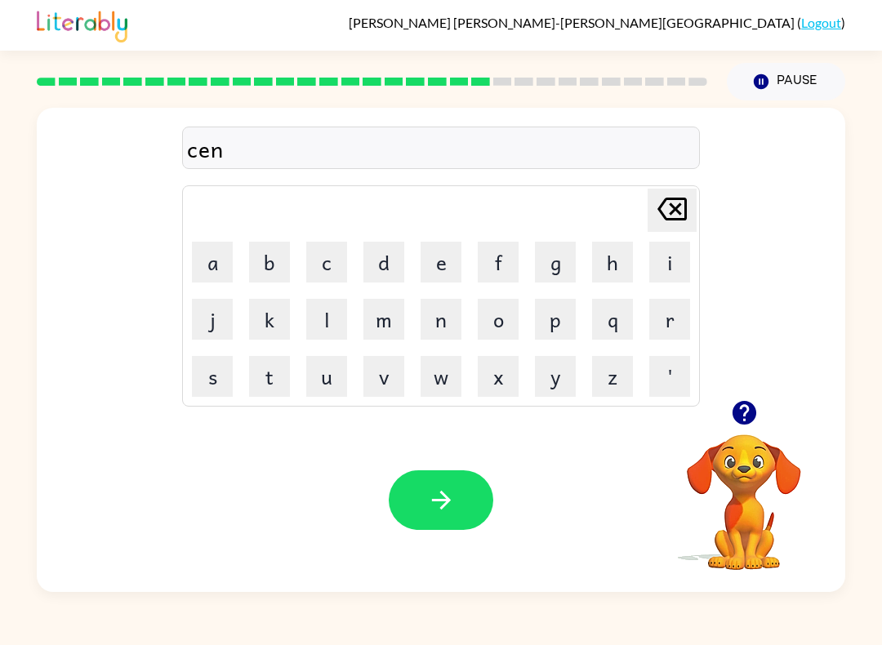
click at [273, 380] on button "t" at bounding box center [269, 376] width 41 height 41
click at [679, 265] on button "i" at bounding box center [669, 262] width 41 height 41
click at [550, 326] on button "p" at bounding box center [555, 319] width 41 height 41
click at [444, 266] on button "e" at bounding box center [440, 262] width 41 height 41
click at [680, 214] on icon at bounding box center [671, 209] width 29 height 23
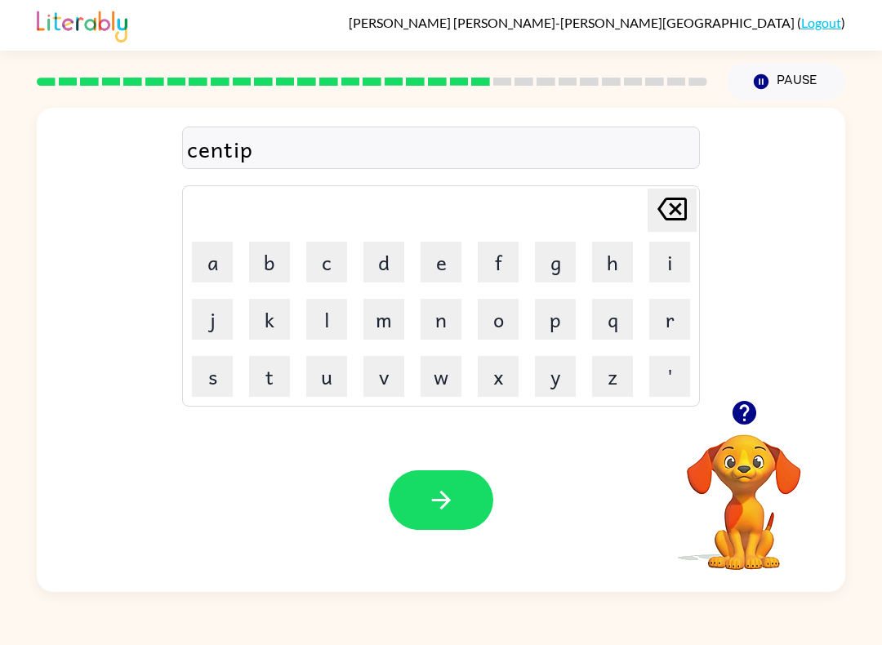
click at [680, 214] on icon at bounding box center [671, 209] width 29 height 23
click at [686, 208] on icon at bounding box center [671, 209] width 29 height 23
click at [433, 279] on button "e" at bounding box center [440, 262] width 41 height 41
click at [682, 212] on icon "[PERSON_NAME] last character input" at bounding box center [671, 208] width 39 height 39
click at [671, 269] on button "i" at bounding box center [669, 262] width 41 height 41
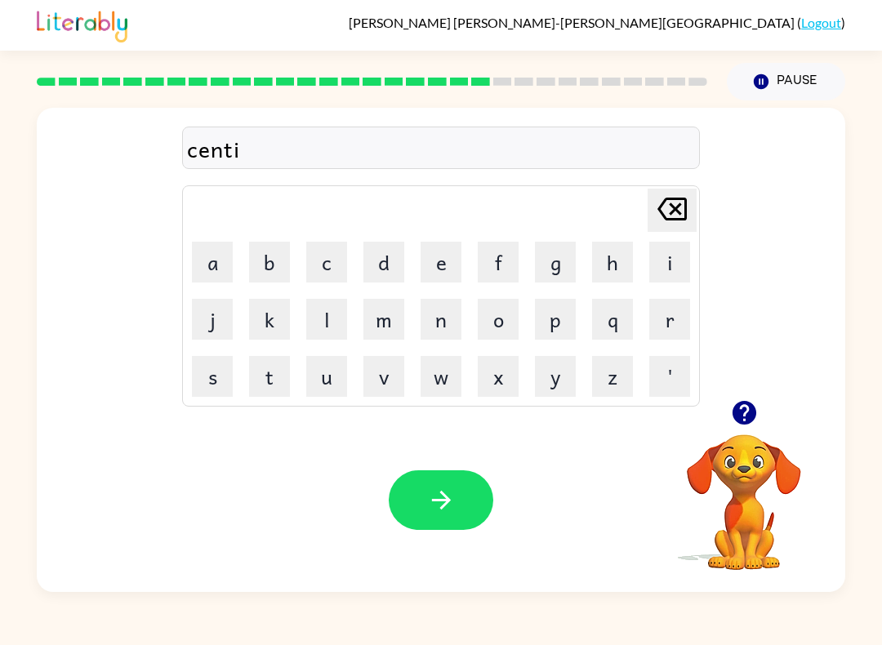
click at [562, 311] on button "p" at bounding box center [555, 319] width 41 height 41
click at [446, 256] on button "e" at bounding box center [440, 262] width 41 height 41
click at [383, 260] on button "d" at bounding box center [383, 262] width 41 height 41
click at [452, 273] on button "e" at bounding box center [440, 262] width 41 height 41
click at [448, 510] on icon "button" at bounding box center [441, 500] width 29 height 29
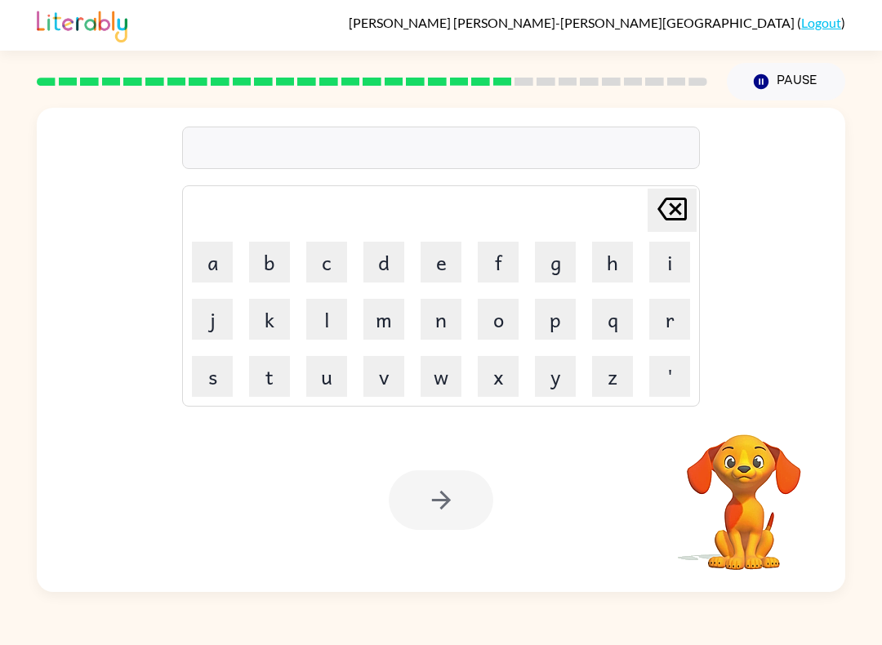
click at [198, 371] on button "s" at bounding box center [212, 376] width 41 height 41
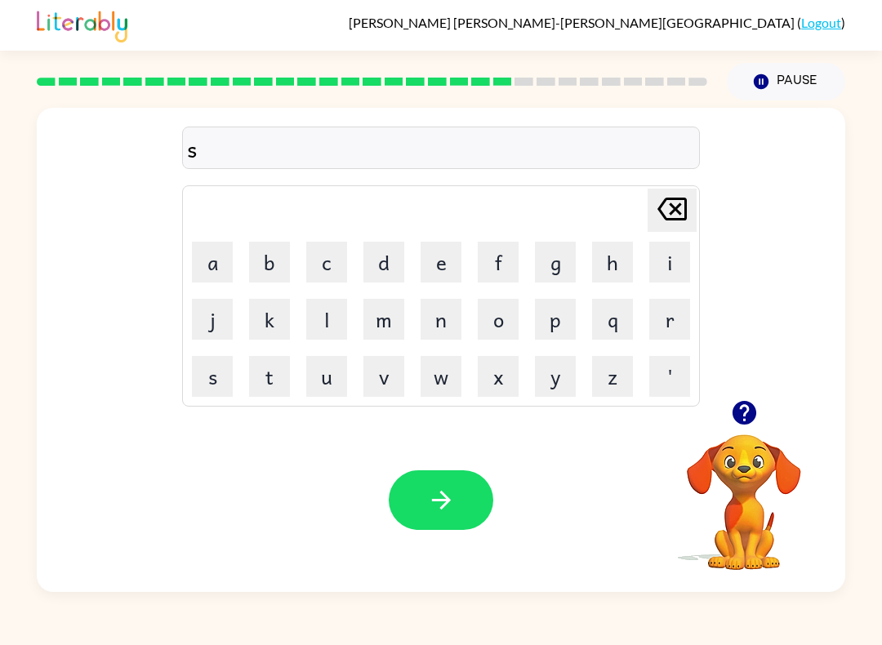
click at [312, 393] on button "u" at bounding box center [326, 376] width 41 height 41
click at [193, 375] on button "s" at bounding box center [212, 376] width 41 height 41
click at [272, 389] on button "t" at bounding box center [269, 376] width 41 height 41
click at [197, 260] on button "a" at bounding box center [212, 262] width 41 height 41
click at [673, 259] on button "i" at bounding box center [669, 262] width 41 height 41
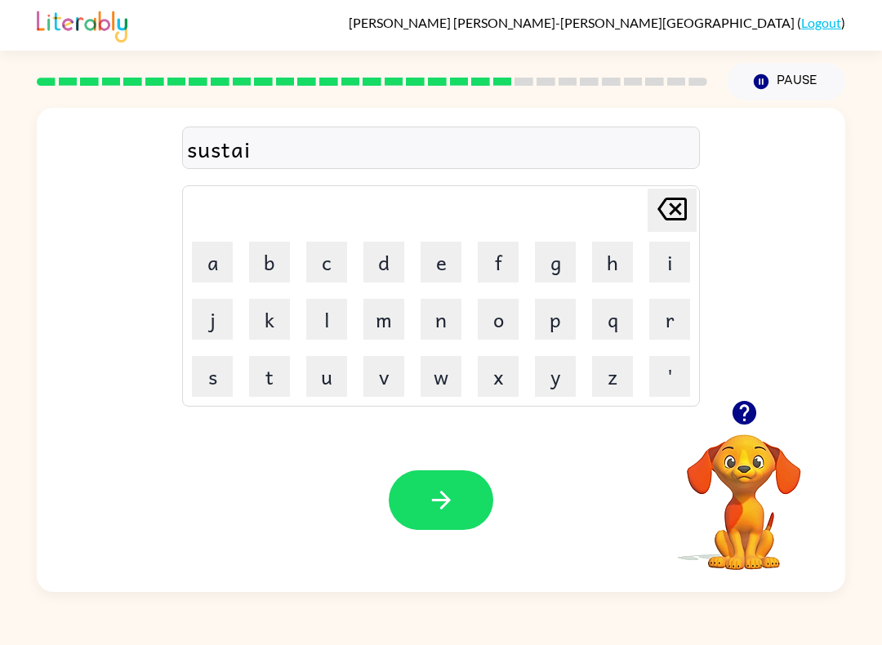
click at [443, 326] on button "n" at bounding box center [440, 319] width 41 height 41
click at [746, 424] on icon "button" at bounding box center [743, 413] width 24 height 24
click at [476, 513] on button "button" at bounding box center [441, 500] width 104 height 60
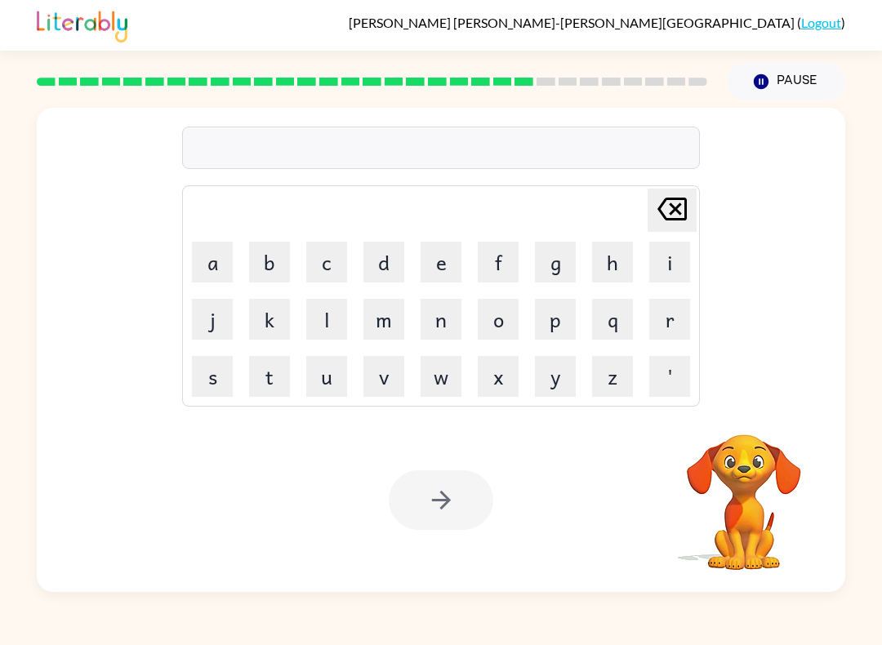
click at [495, 275] on button "f" at bounding box center [497, 262] width 41 height 41
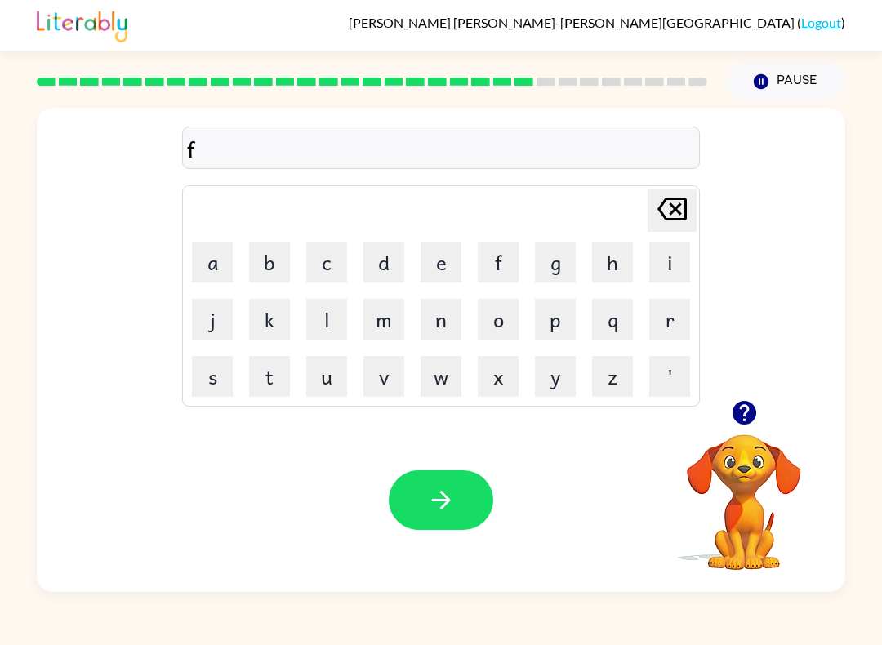
click at [503, 331] on button "o" at bounding box center [497, 319] width 41 height 41
click at [668, 327] on button "r" at bounding box center [669, 319] width 41 height 41
click at [446, 378] on button "w" at bounding box center [440, 376] width 41 height 41
click at [220, 270] on button "a" at bounding box center [212, 262] width 41 height 41
click at [674, 331] on button "r" at bounding box center [669, 319] width 41 height 41
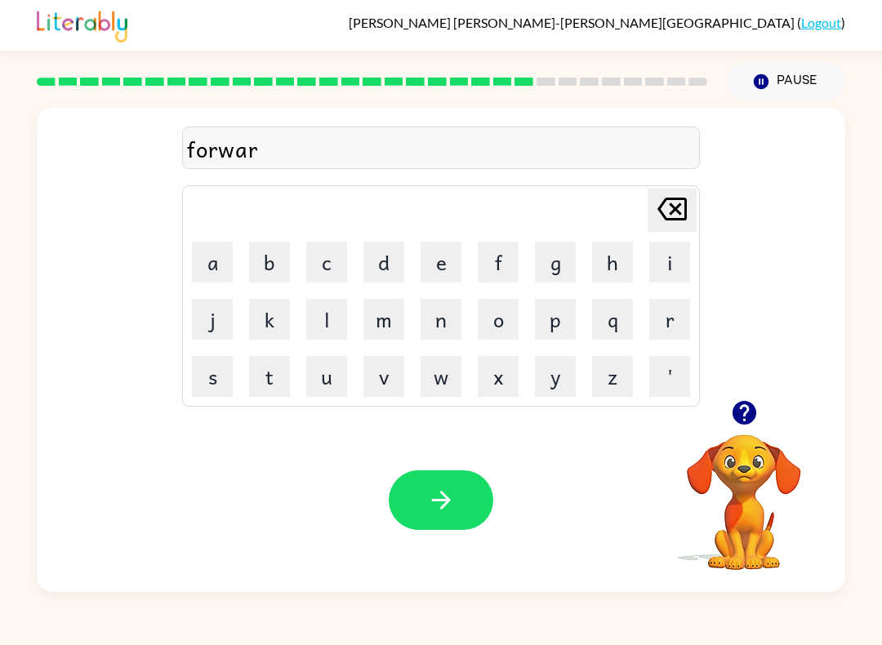
click at [381, 261] on button "d" at bounding box center [383, 262] width 41 height 41
click at [474, 510] on button "button" at bounding box center [441, 500] width 104 height 60
click at [680, 337] on button "r" at bounding box center [669, 319] width 41 height 41
click at [453, 260] on button "e" at bounding box center [440, 262] width 41 height 41
click at [329, 324] on button "l" at bounding box center [326, 319] width 41 height 41
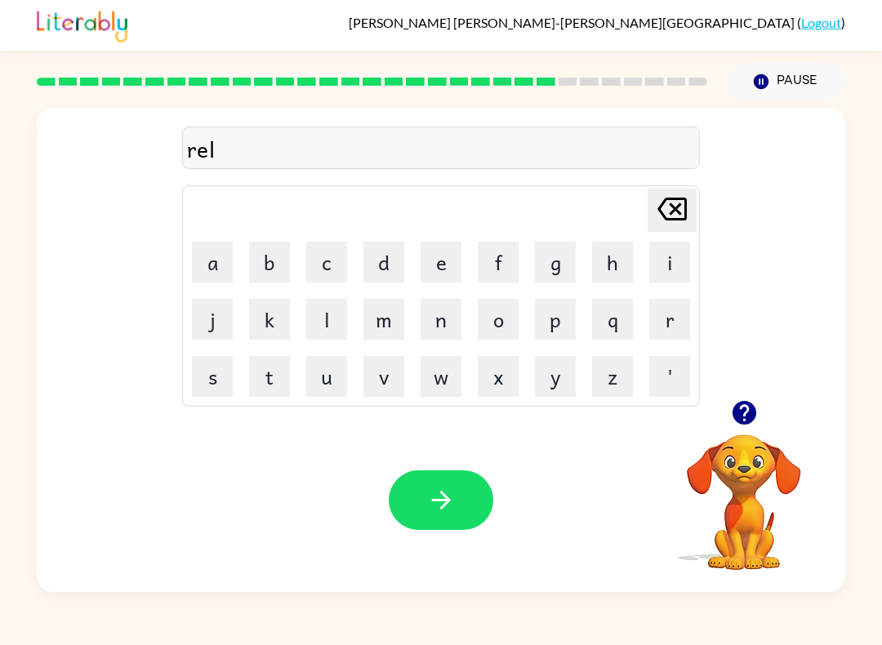
click at [216, 269] on button "a" at bounding box center [212, 262] width 41 height 41
click at [278, 379] on button "t" at bounding box center [269, 376] width 41 height 41
click at [441, 255] on button "e" at bounding box center [440, 262] width 41 height 41
click at [382, 275] on button "d" at bounding box center [383, 262] width 41 height 41
click at [468, 502] on button "button" at bounding box center [441, 500] width 104 height 60
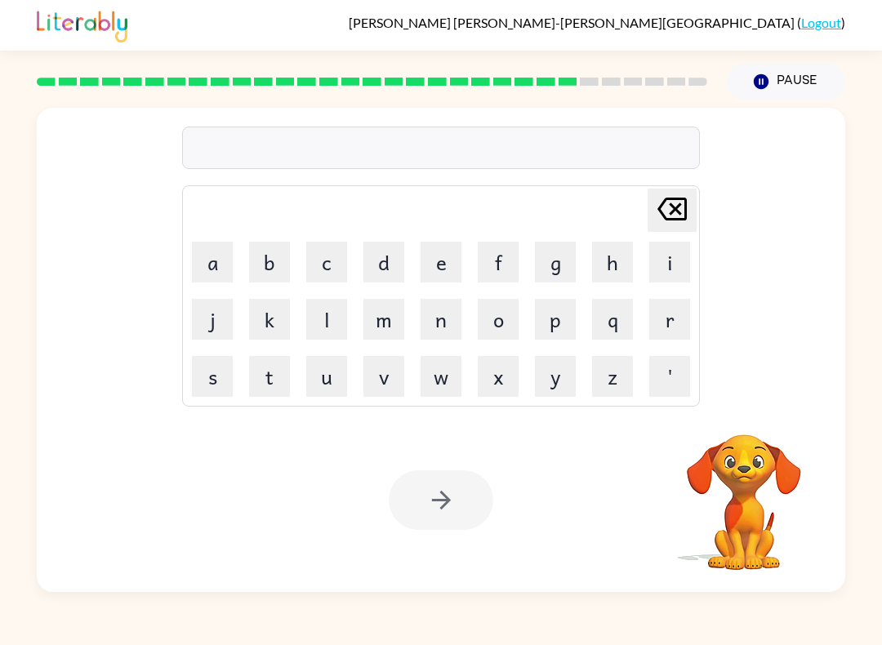
click at [569, 260] on button "g" at bounding box center [555, 262] width 41 height 41
click at [498, 322] on button "o" at bounding box center [497, 319] width 41 height 41
click at [277, 247] on button "b" at bounding box center [269, 262] width 41 height 41
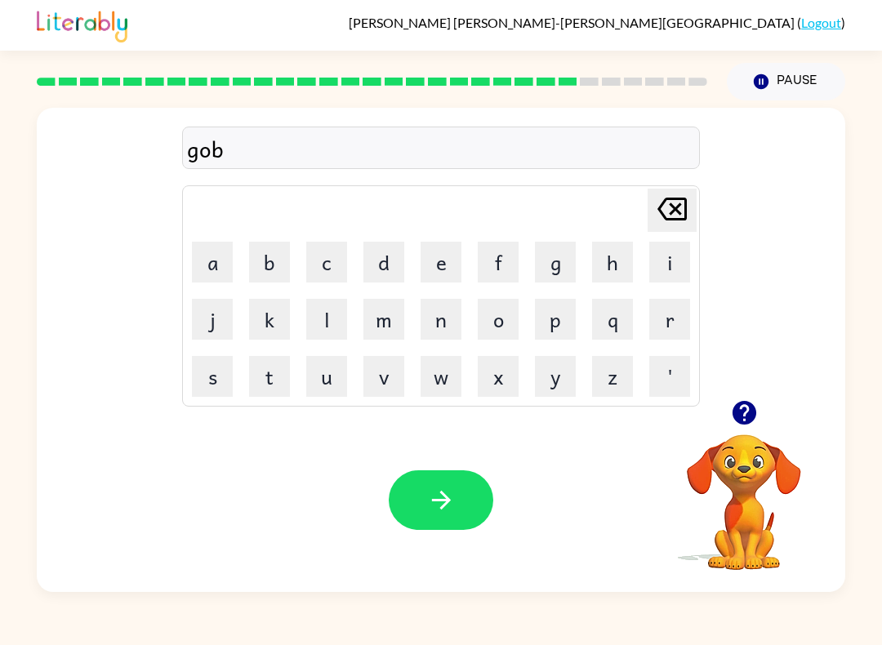
click at [318, 318] on button "l" at bounding box center [326, 319] width 41 height 41
click at [673, 256] on button "i" at bounding box center [669, 262] width 41 height 41
click at [441, 320] on button "n" at bounding box center [440, 319] width 41 height 41
click at [458, 504] on button "button" at bounding box center [441, 500] width 104 height 60
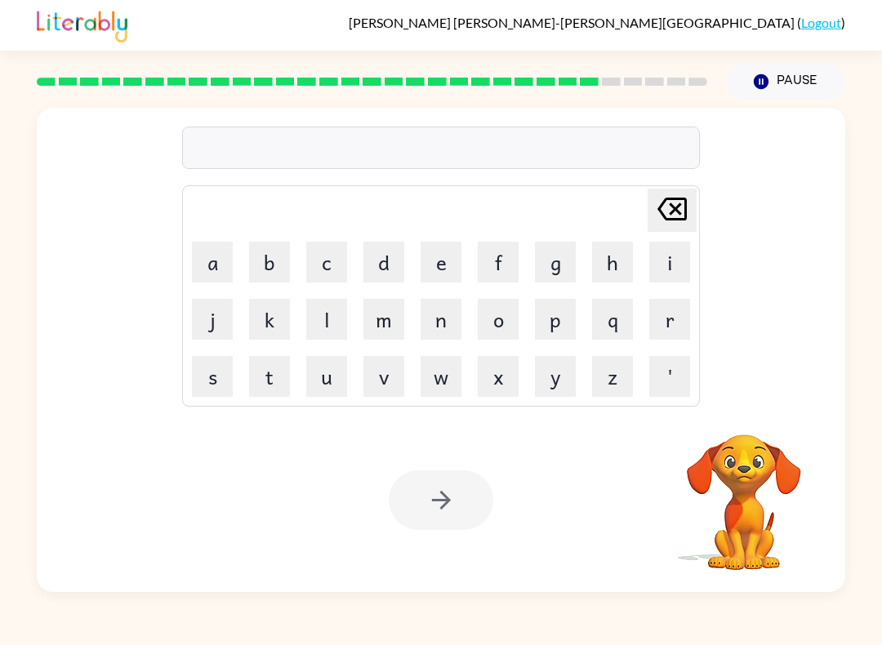
click at [335, 318] on button "l" at bounding box center [326, 319] width 41 height 41
click at [322, 379] on button "u" at bounding box center [326, 376] width 41 height 41
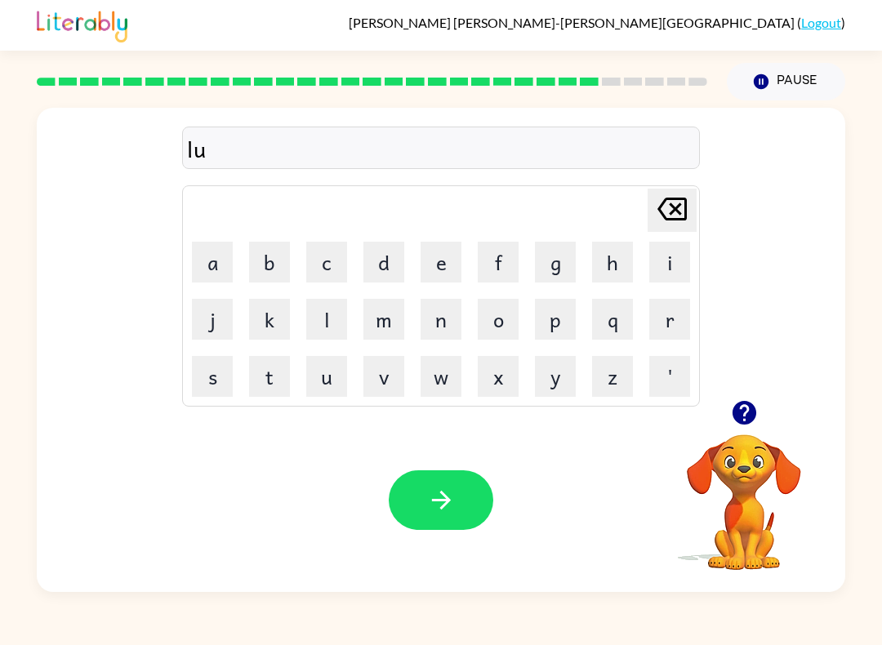
click at [395, 327] on button "m" at bounding box center [383, 319] width 41 height 41
click at [271, 233] on table "[PERSON_NAME] last character input a b c d e f g h i j k l m n o p q r s t u v …" at bounding box center [441, 296] width 516 height 220
click at [282, 251] on button "b" at bounding box center [269, 262] width 41 height 41
click at [440, 269] on button "e" at bounding box center [440, 262] width 41 height 41
click at [676, 322] on button "r" at bounding box center [669, 319] width 41 height 41
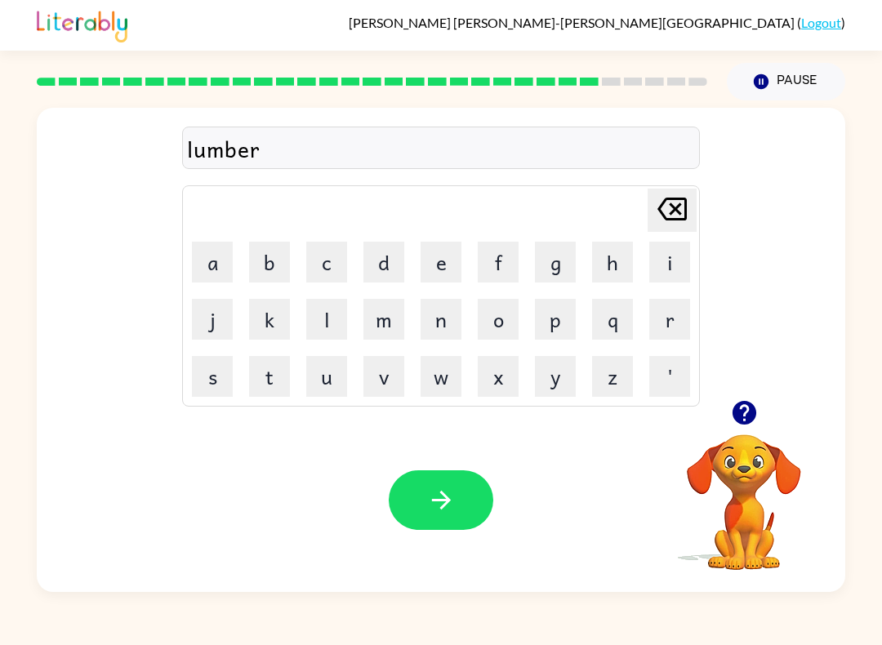
click at [197, 321] on button "j" at bounding box center [212, 319] width 41 height 41
click at [202, 260] on button "a" at bounding box center [212, 262] width 41 height 41
click at [320, 264] on button "c" at bounding box center [326, 262] width 41 height 41
click at [260, 331] on button "k" at bounding box center [269, 319] width 41 height 41
click at [424, 505] on button "button" at bounding box center [441, 500] width 104 height 60
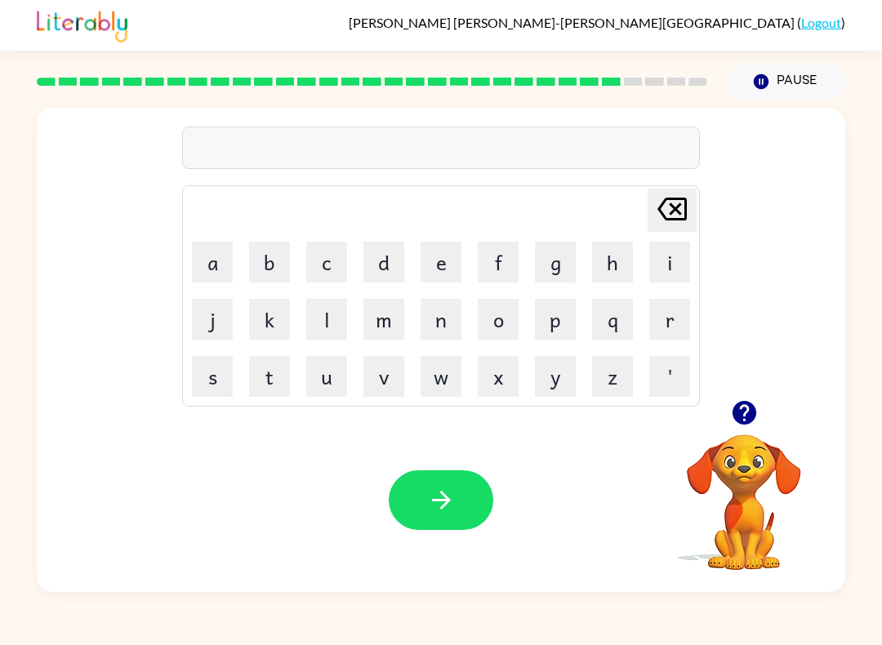
click at [754, 413] on icon "button" at bounding box center [743, 413] width 24 height 24
click at [564, 318] on button "p" at bounding box center [555, 319] width 41 height 41
click at [678, 262] on button "i" at bounding box center [669, 262] width 41 height 41
click at [434, 270] on button "e" at bounding box center [440, 262] width 41 height 41
click at [664, 325] on button "r" at bounding box center [669, 319] width 41 height 41
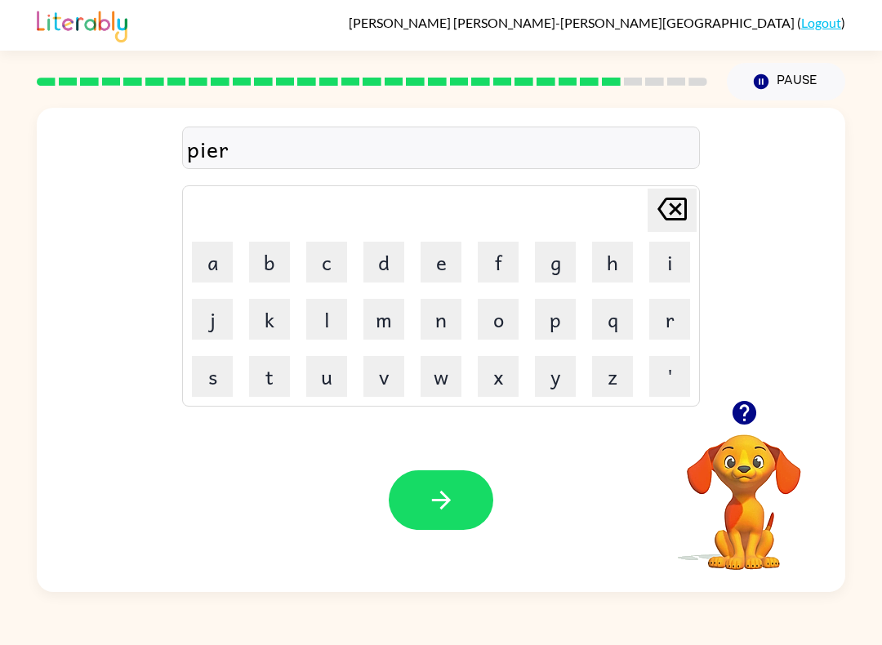
click at [322, 257] on button "c" at bounding box center [326, 262] width 41 height 41
click at [453, 268] on button "e" at bounding box center [440, 262] width 41 height 41
click at [452, 520] on button "button" at bounding box center [441, 500] width 104 height 60
click at [267, 371] on button "t" at bounding box center [269, 376] width 41 height 41
click at [613, 264] on button "h" at bounding box center [612, 262] width 41 height 41
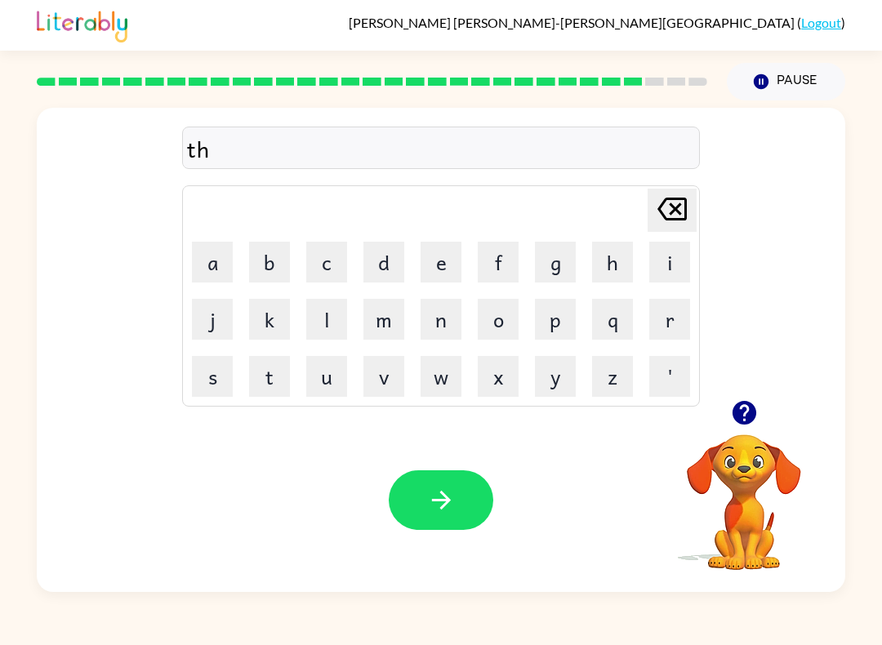
click at [670, 261] on button "i" at bounding box center [669, 262] width 41 height 41
click at [444, 318] on button "n" at bounding box center [440, 319] width 41 height 41
click at [477, 484] on button "button" at bounding box center [441, 500] width 104 height 60
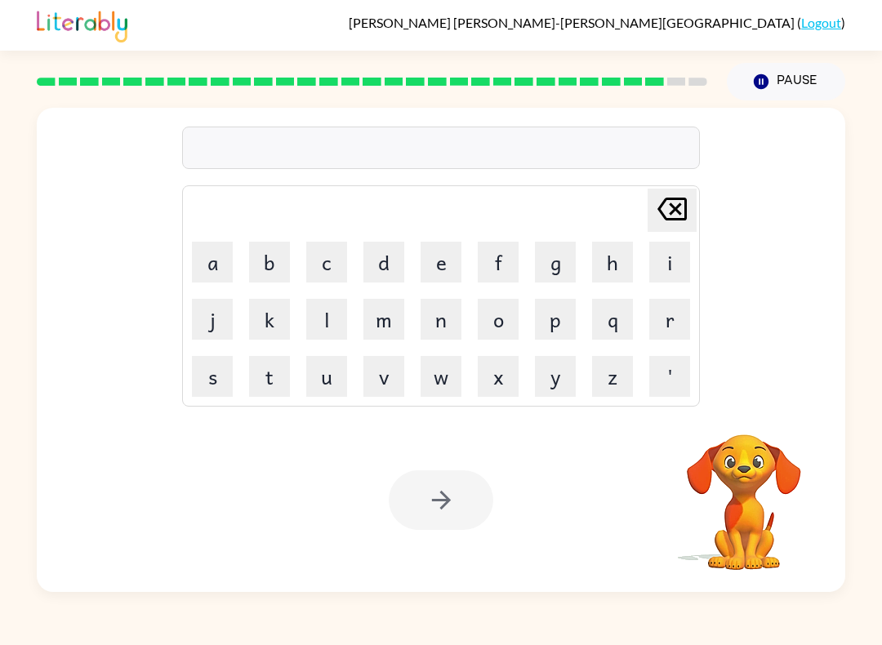
click at [208, 375] on button "s" at bounding box center [212, 376] width 41 height 41
click at [665, 270] on button "i" at bounding box center [669, 262] width 41 height 41
click at [323, 319] on button "l" at bounding box center [326, 319] width 41 height 41
click at [388, 385] on button "v" at bounding box center [383, 376] width 41 height 41
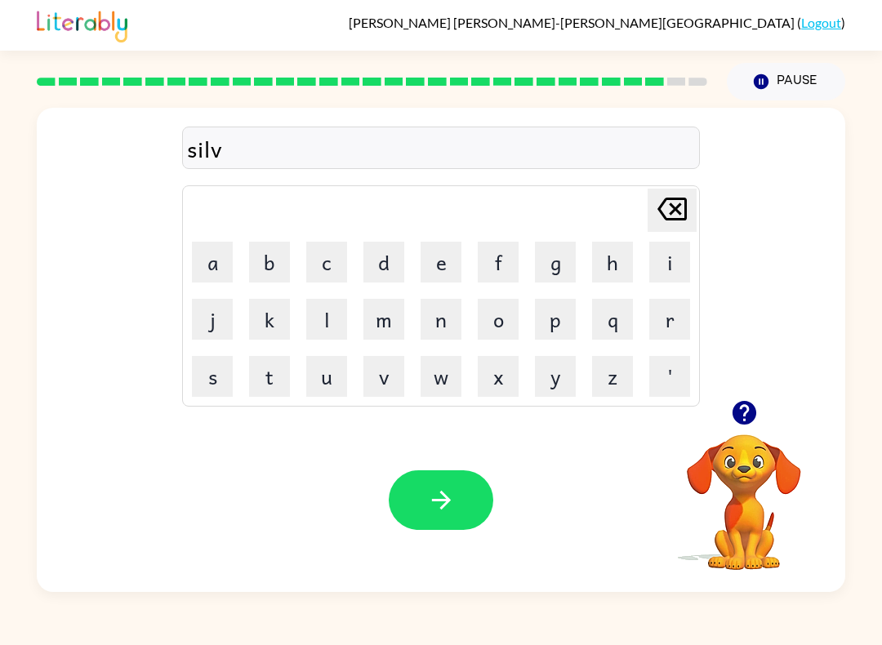
click at [437, 264] on button "e" at bounding box center [440, 262] width 41 height 41
click at [676, 326] on button "r" at bounding box center [669, 319] width 41 height 41
click at [445, 376] on button "w" at bounding box center [440, 376] width 41 height 41
click at [202, 253] on button "a" at bounding box center [212, 262] width 41 height 41
click at [649, 322] on button "r" at bounding box center [669, 319] width 41 height 41
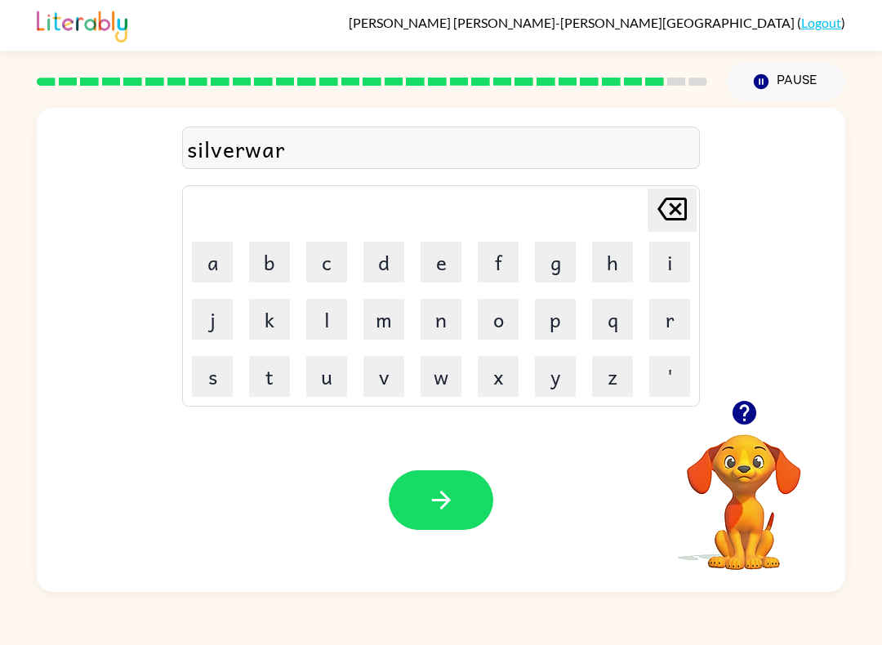
click at [441, 267] on button "e" at bounding box center [440, 262] width 41 height 41
click at [471, 484] on button "button" at bounding box center [441, 500] width 104 height 60
click at [332, 377] on button "u" at bounding box center [326, 376] width 41 height 41
click at [448, 324] on button "n" at bounding box center [440, 319] width 41 height 41
click at [220, 257] on button "a" at bounding box center [212, 262] width 41 height 41
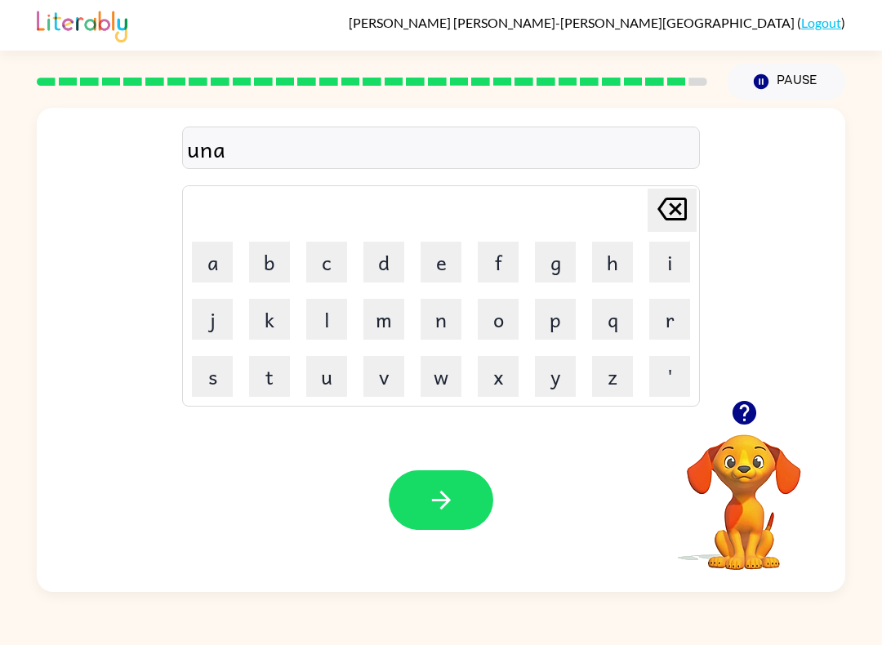
click at [503, 264] on button "f" at bounding box center [497, 262] width 41 height 41
click at [676, 326] on button "r" at bounding box center [669, 319] width 41 height 41
click at [211, 276] on button "a" at bounding box center [212, 262] width 41 height 41
click at [371, 269] on button "d" at bounding box center [383, 262] width 41 height 41
click at [449, 278] on button "e" at bounding box center [440, 262] width 41 height 41
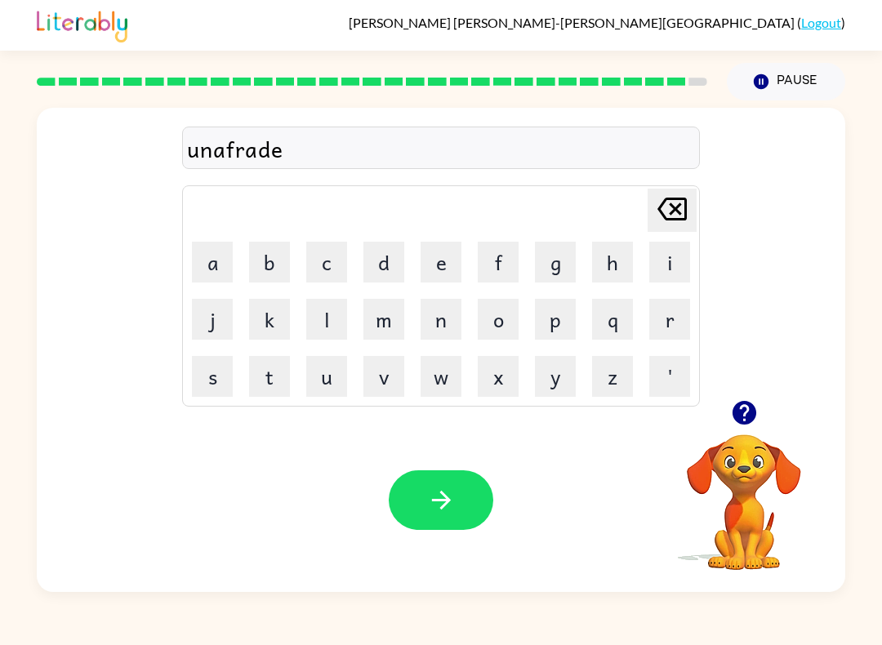
click at [675, 210] on icon at bounding box center [671, 209] width 29 height 23
click at [671, 214] on icon at bounding box center [671, 209] width 29 height 23
click at [672, 264] on button "i" at bounding box center [669, 262] width 41 height 41
click at [383, 261] on button "d" at bounding box center [383, 262] width 41 height 41
click at [486, 484] on button "button" at bounding box center [441, 500] width 104 height 60
